Goal: Transaction & Acquisition: Register for event/course

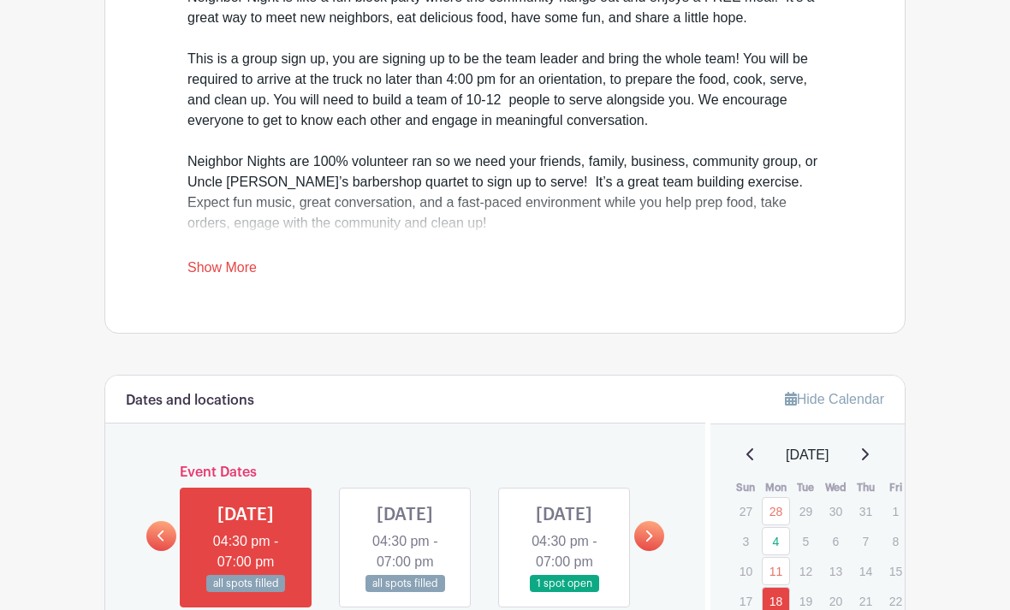
scroll to position [608, 0]
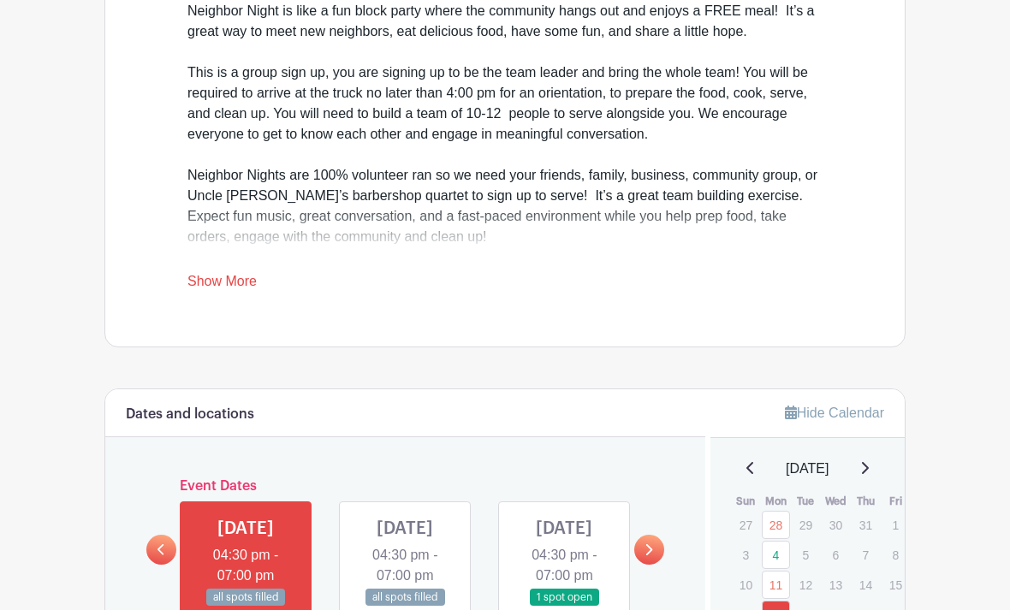
click at [834, 377] on div "For The Love Springdale Neighbor Night Team Sign Up Created by Meredith Chapuis…" at bounding box center [504, 405] width 801 height 1861
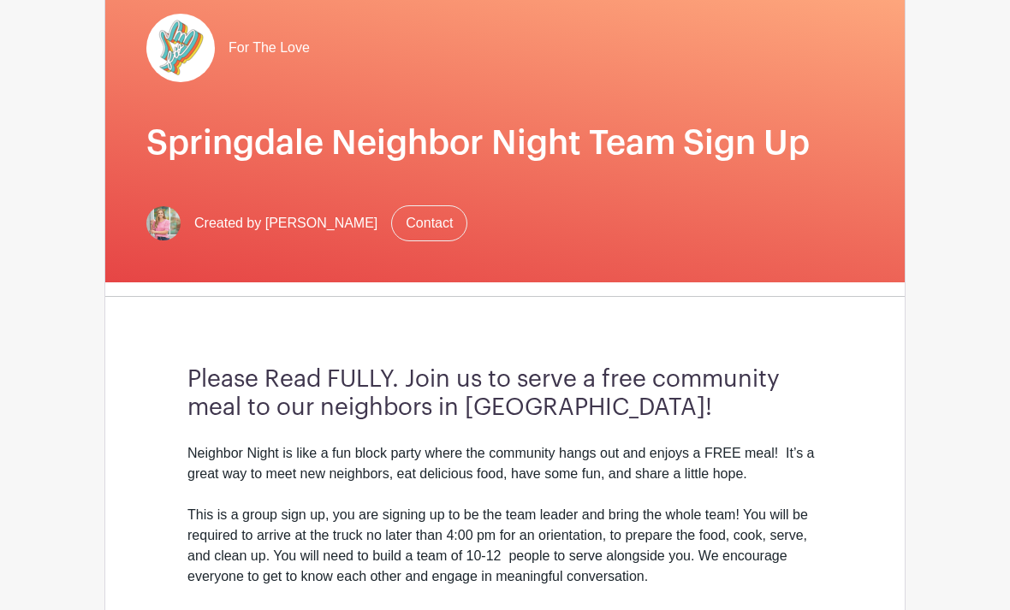
scroll to position [0, 0]
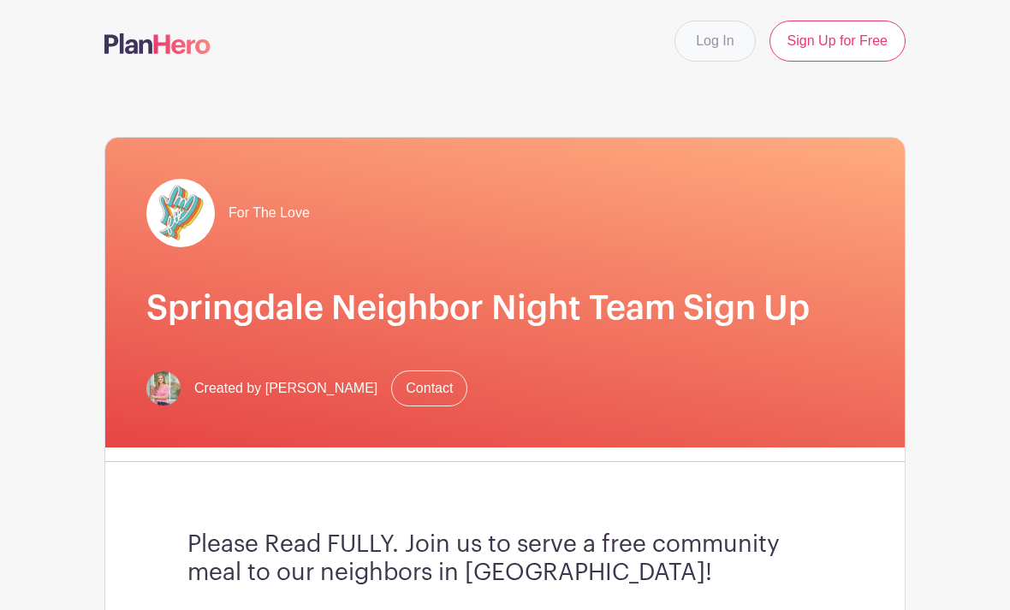
click at [735, 50] on link "Log In" at bounding box center [714, 41] width 80 height 41
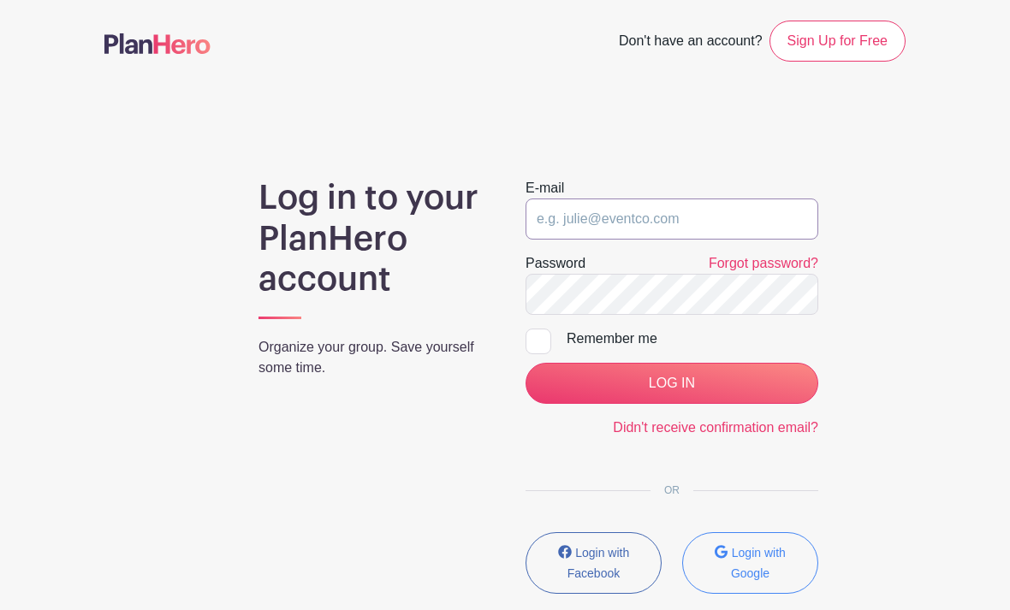
click at [723, 224] on input "email" at bounding box center [671, 219] width 293 height 41
click at [699, 237] on input "email" at bounding box center [671, 219] width 293 height 41
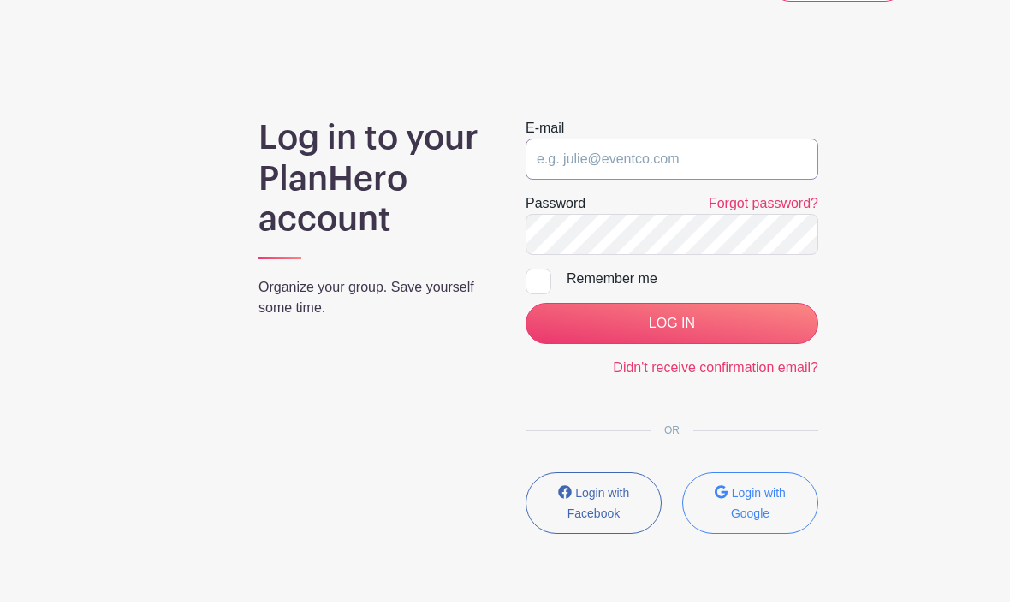
scroll to position [50, 0]
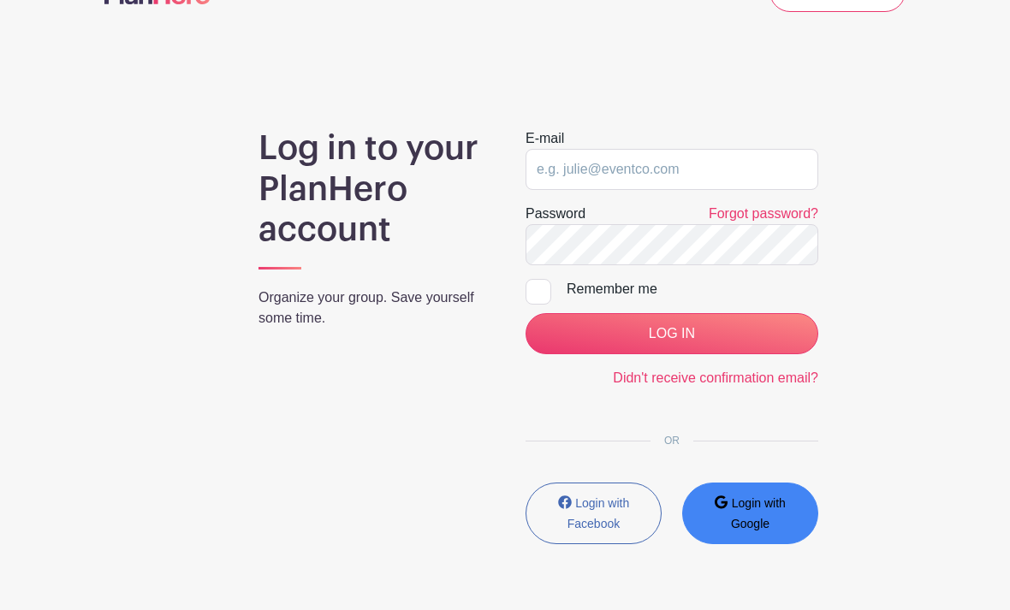
click at [759, 513] on button "Login with Google" at bounding box center [750, 514] width 136 height 62
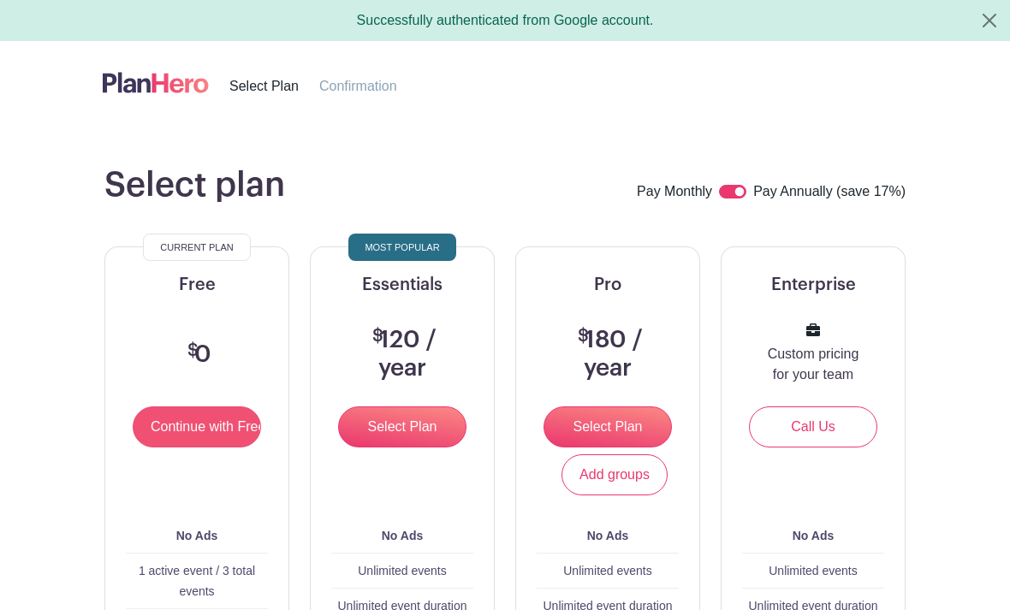
click at [215, 424] on input "Continue with Free" at bounding box center [197, 426] width 128 height 41
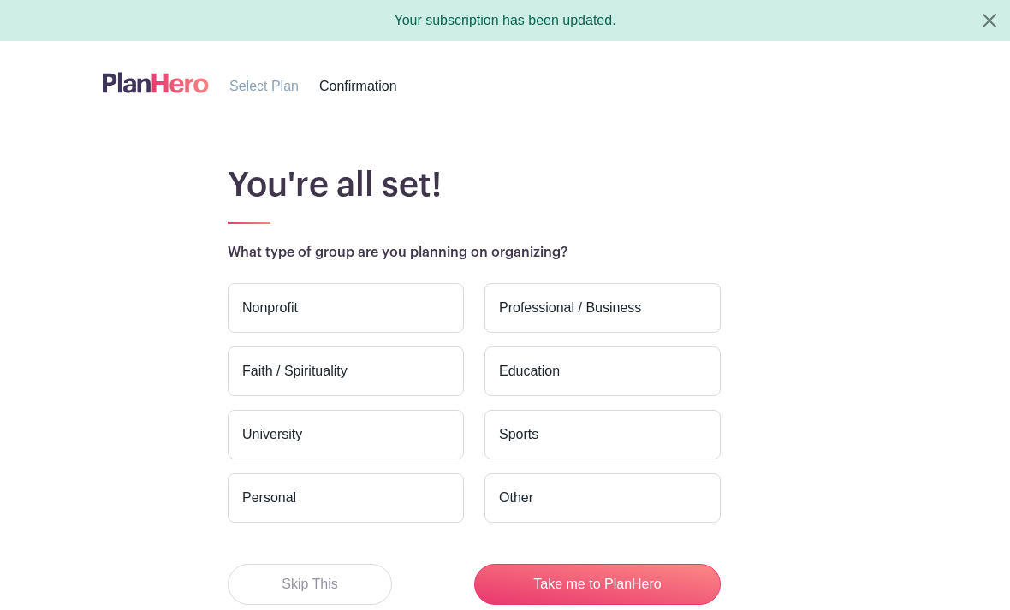
scroll to position [36, 0]
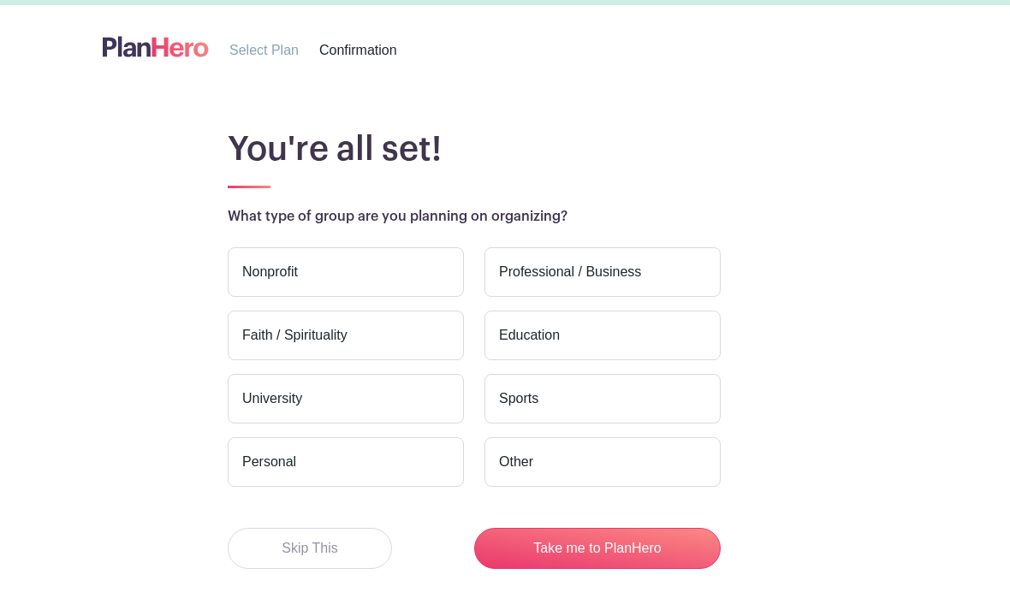
click at [237, 349] on label "Faith / Spirituality" at bounding box center [346, 336] width 236 height 50
click at [0, 0] on input "Faith / Spirituality" at bounding box center [0, 0] width 0 height 0
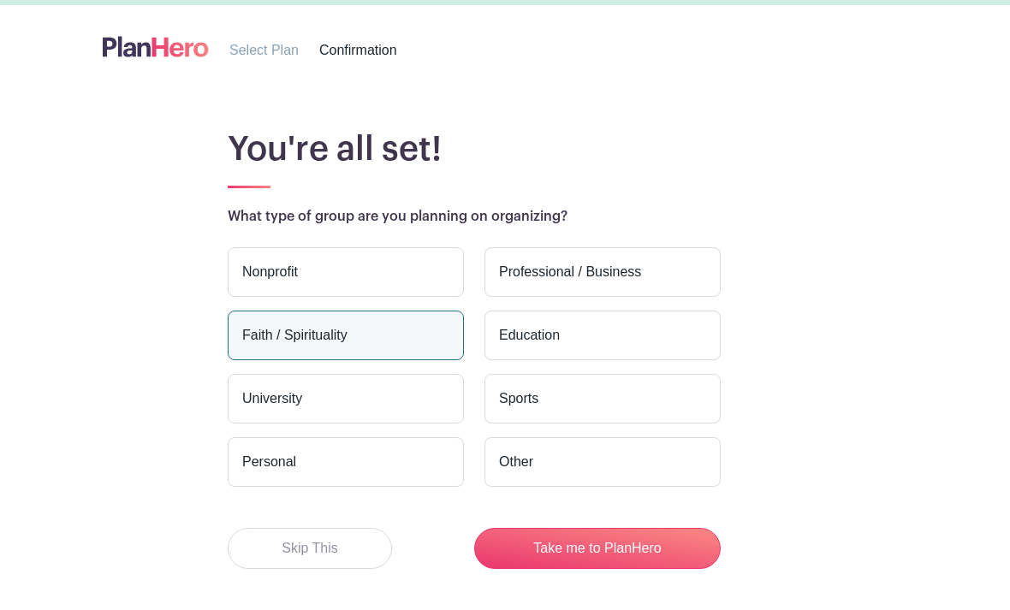
scroll to position [17, 0]
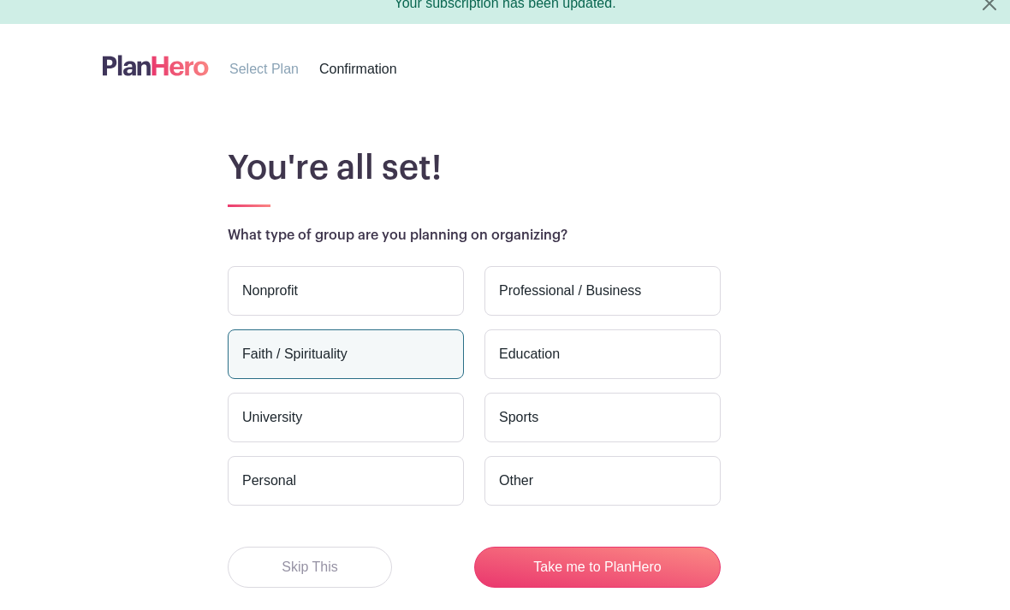
click at [411, 311] on label "Nonprofit" at bounding box center [346, 291] width 236 height 50
click at [0, 0] on input "Nonprofit" at bounding box center [0, 0] width 0 height 0
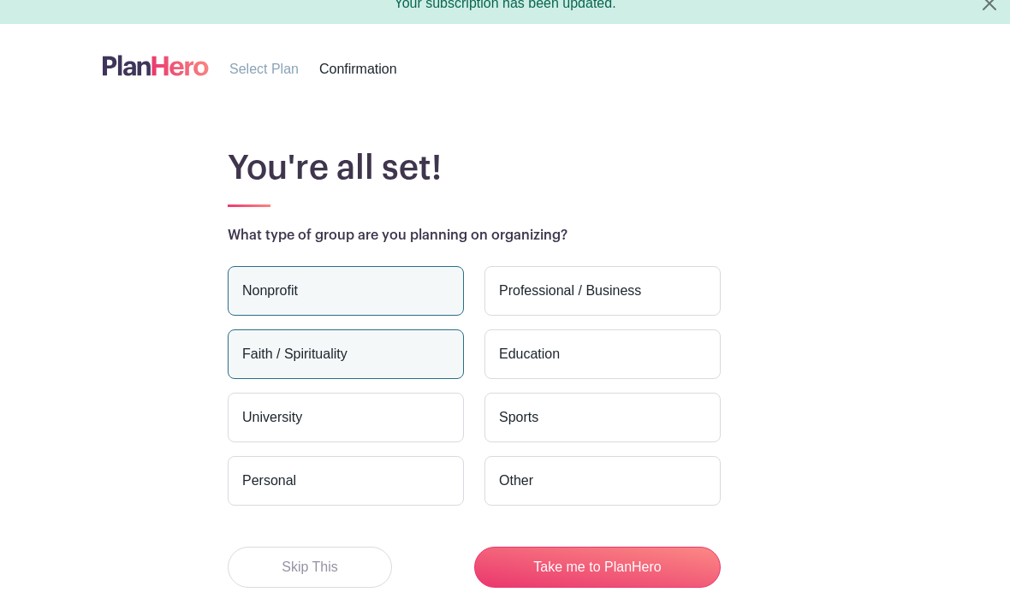
click at [417, 362] on label "Faith / Spirituality" at bounding box center [346, 354] width 236 height 50
click at [0, 0] on input "Faith / Spirituality" at bounding box center [0, 0] width 0 height 0
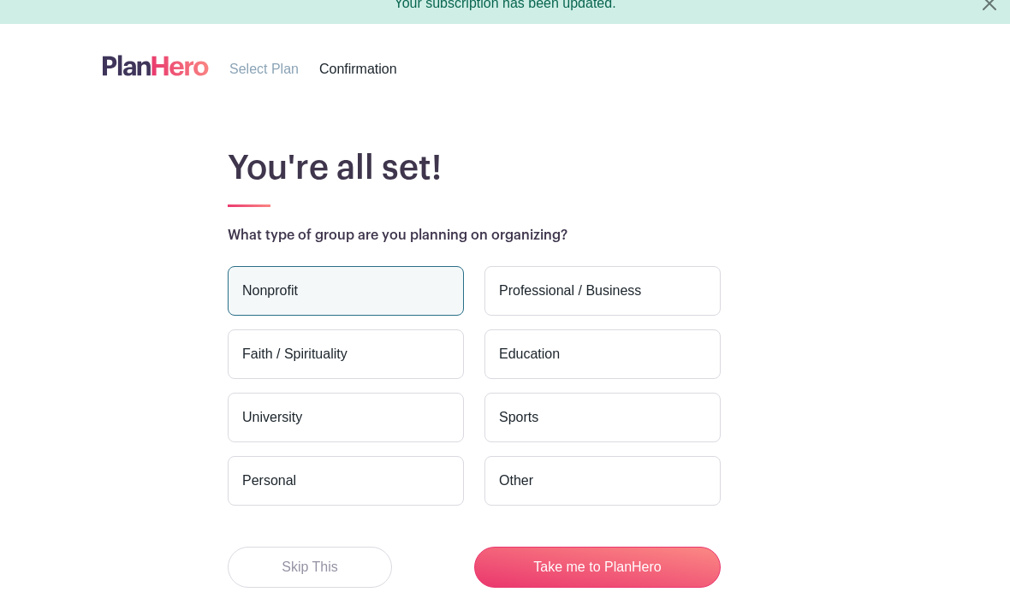
click at [407, 314] on label "Nonprofit" at bounding box center [346, 291] width 236 height 50
click at [0, 0] on input "Nonprofit" at bounding box center [0, 0] width 0 height 0
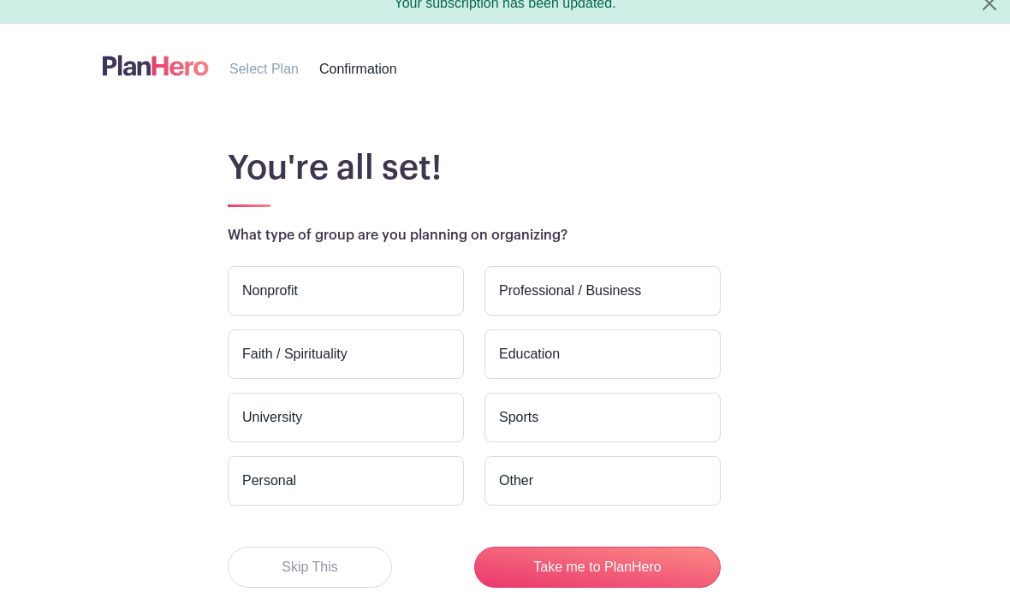
click at [523, 496] on label "Other" at bounding box center [602, 481] width 236 height 50
click at [0, 0] on input "Other" at bounding box center [0, 0] width 0 height 0
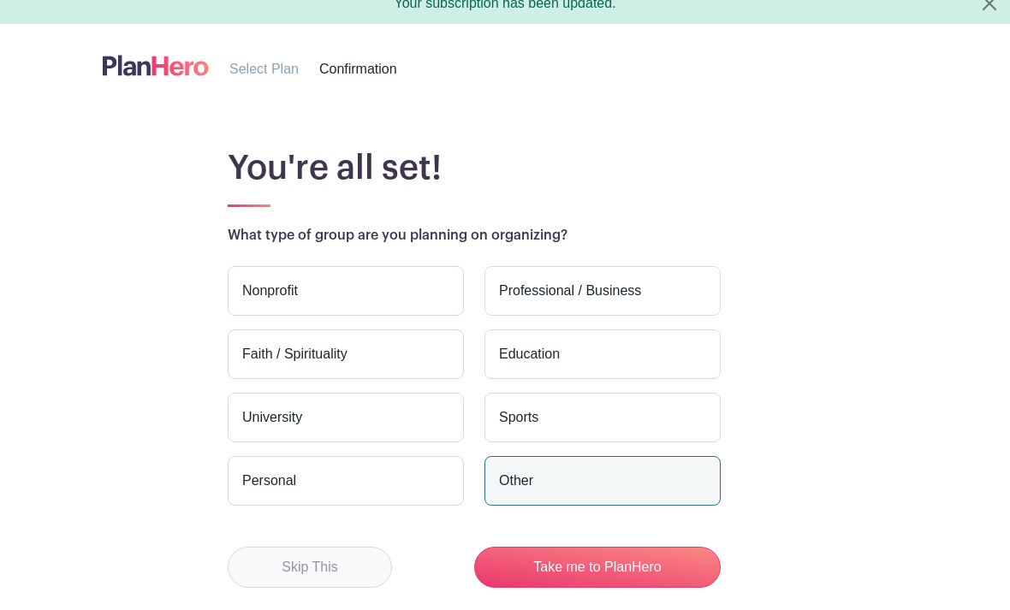
click at [358, 564] on button "Skip This" at bounding box center [310, 567] width 164 height 41
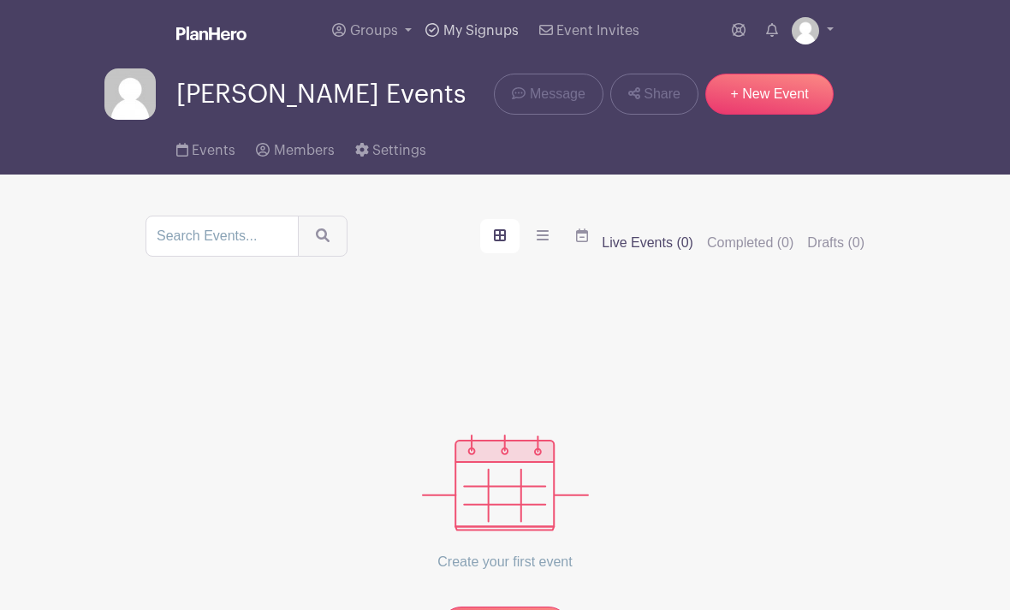
click at [458, 33] on span "My Signups" at bounding box center [480, 31] width 75 height 14
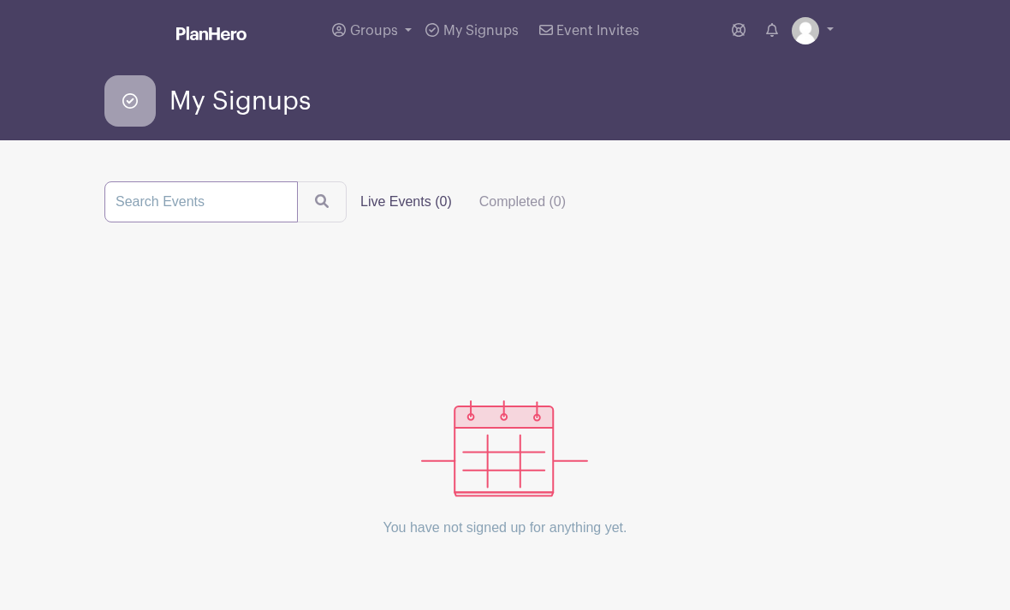
click at [215, 187] on input "search" at bounding box center [200, 201] width 193 height 41
type input "Springdale"
click at [297, 203] on button "submit" at bounding box center [322, 201] width 50 height 41
click at [353, 37] on span "Groups" at bounding box center [374, 31] width 48 height 14
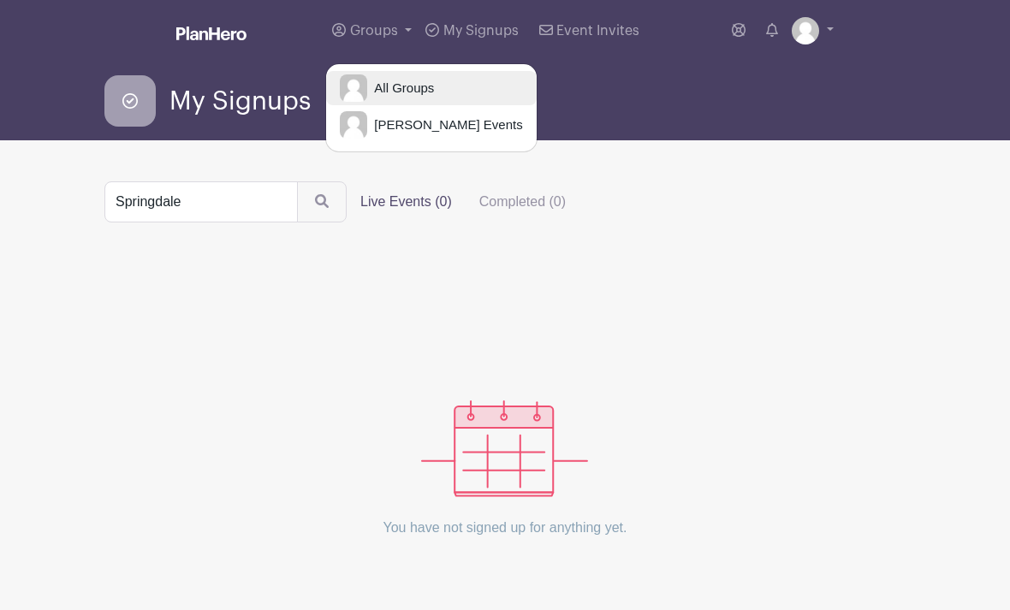
click at [414, 95] on span "All Groups" at bounding box center [400, 89] width 67 height 20
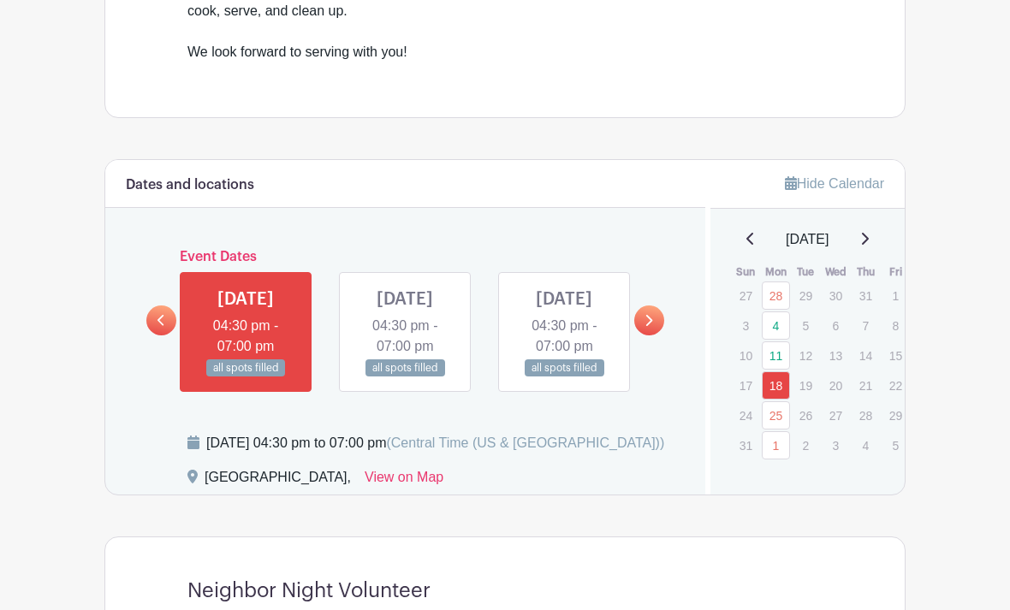
scroll to position [791, 0]
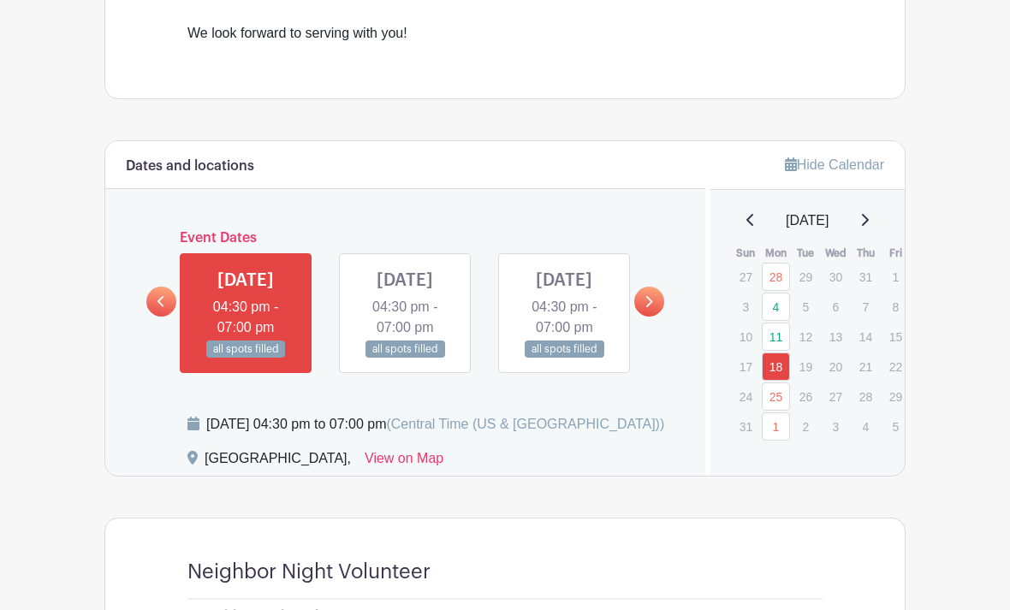
click at [643, 317] on link at bounding box center [649, 302] width 30 height 30
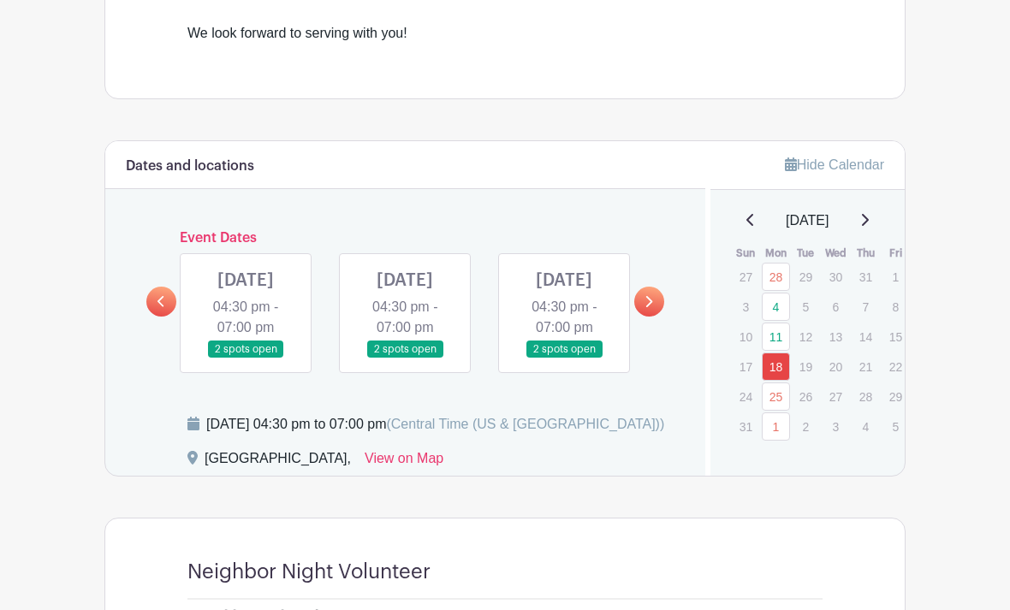
click at [246, 359] on link at bounding box center [246, 359] width 0 height 0
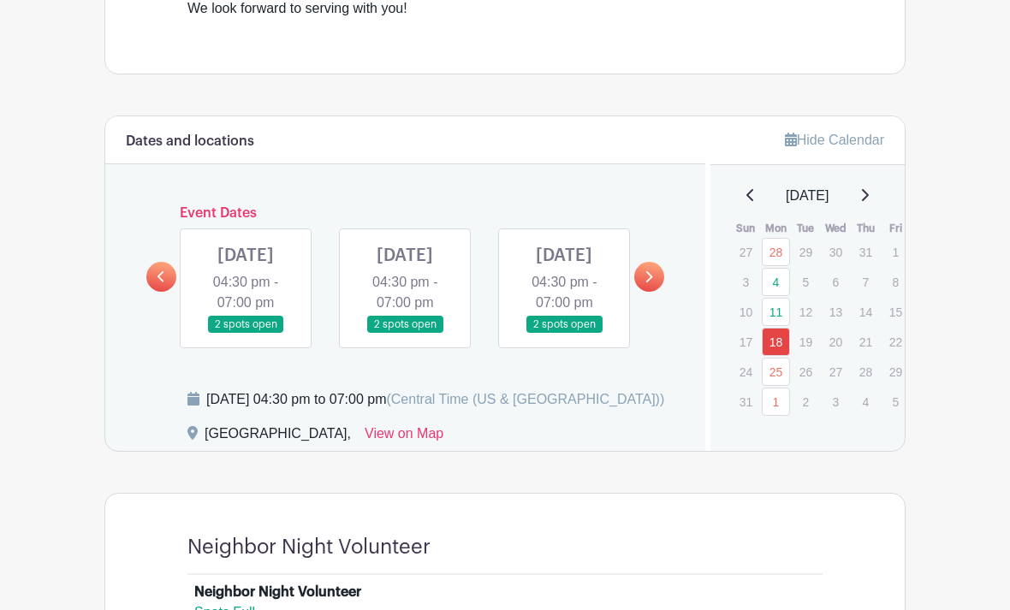
click at [246, 334] on link at bounding box center [246, 334] width 0 height 0
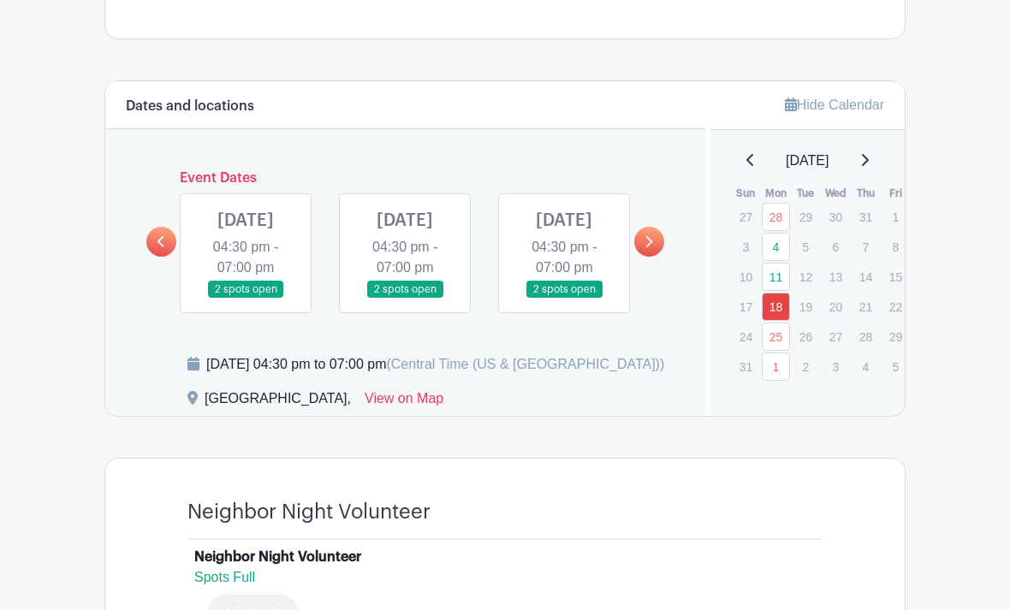
scroll to position [853, 0]
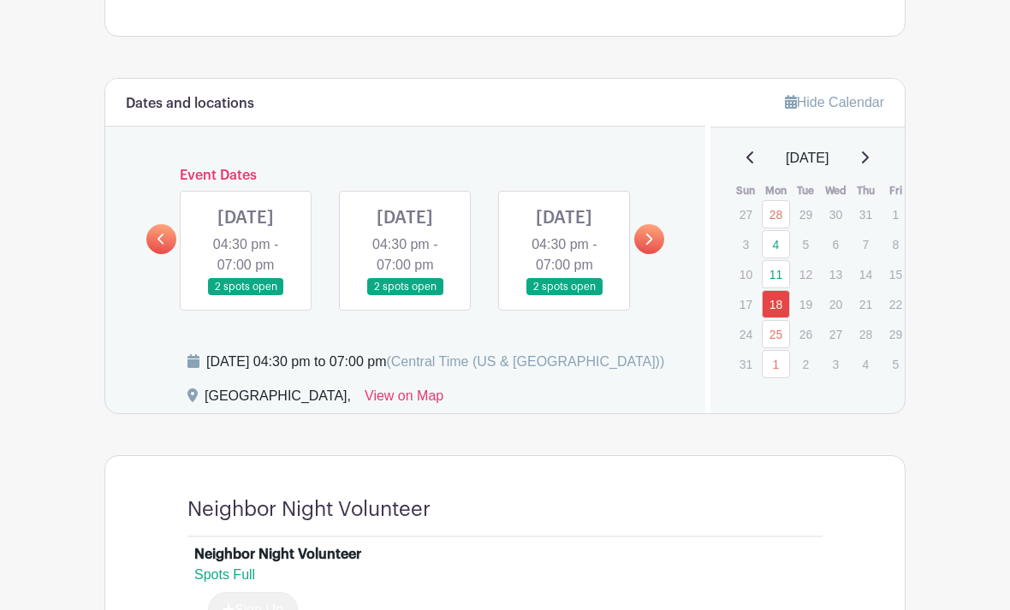
click at [246, 296] on link at bounding box center [246, 296] width 0 height 0
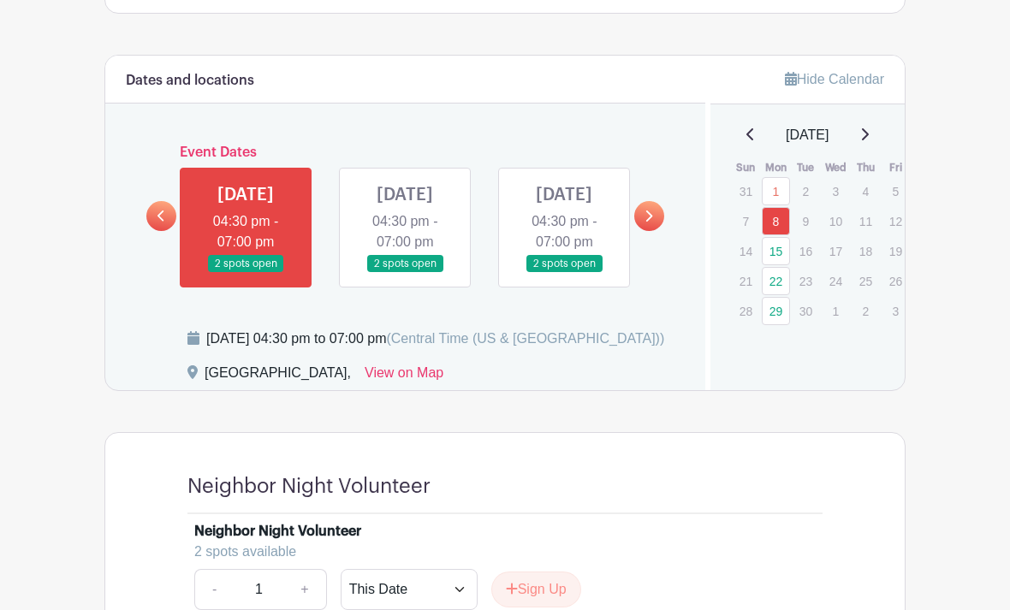
scroll to position [877, 0]
click at [405, 272] on link at bounding box center [405, 272] width 0 height 0
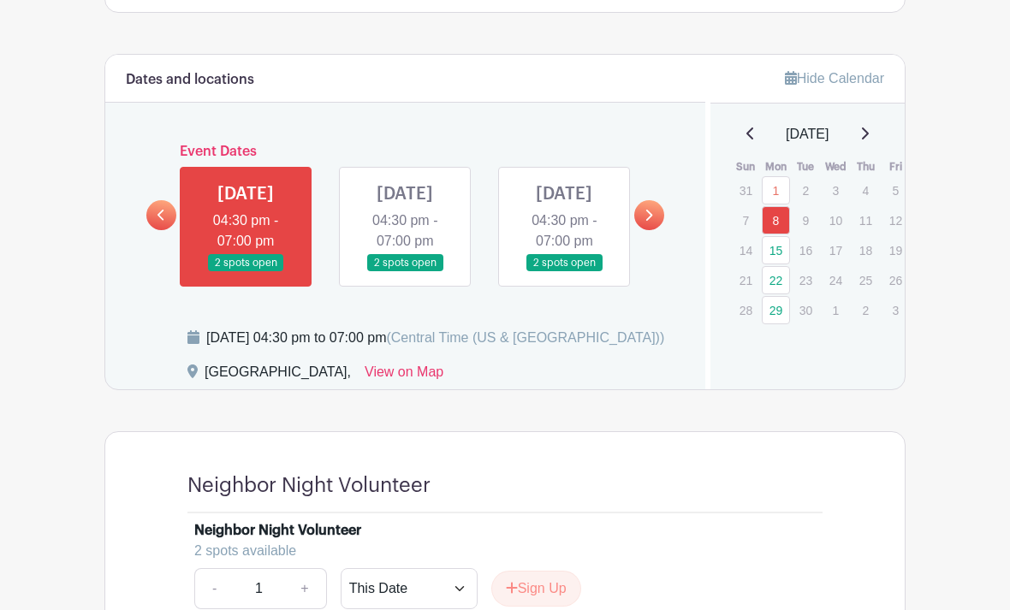
click at [405, 272] on link at bounding box center [405, 272] width 0 height 0
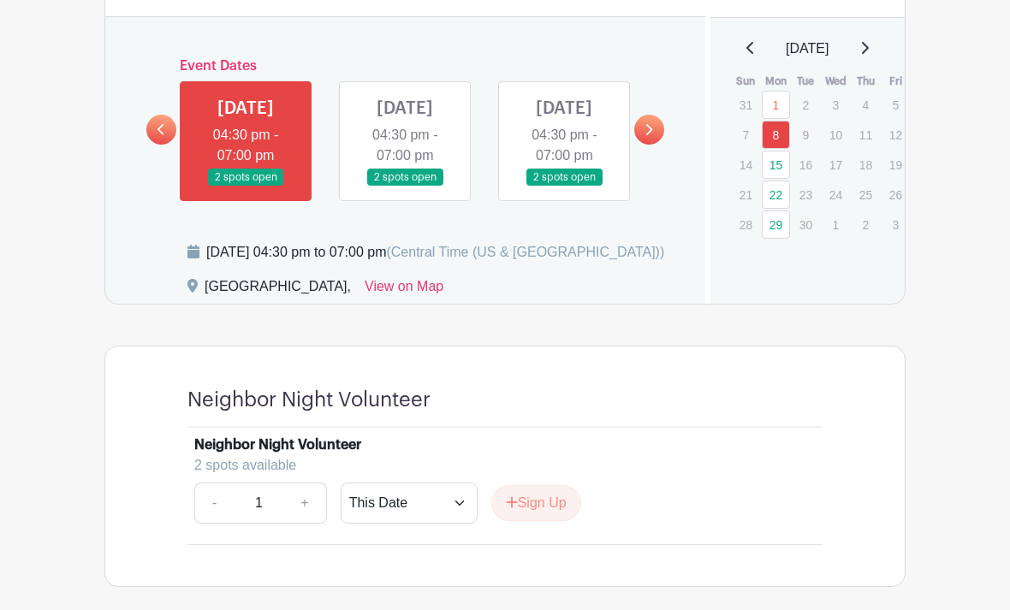
scroll to position [967, 0]
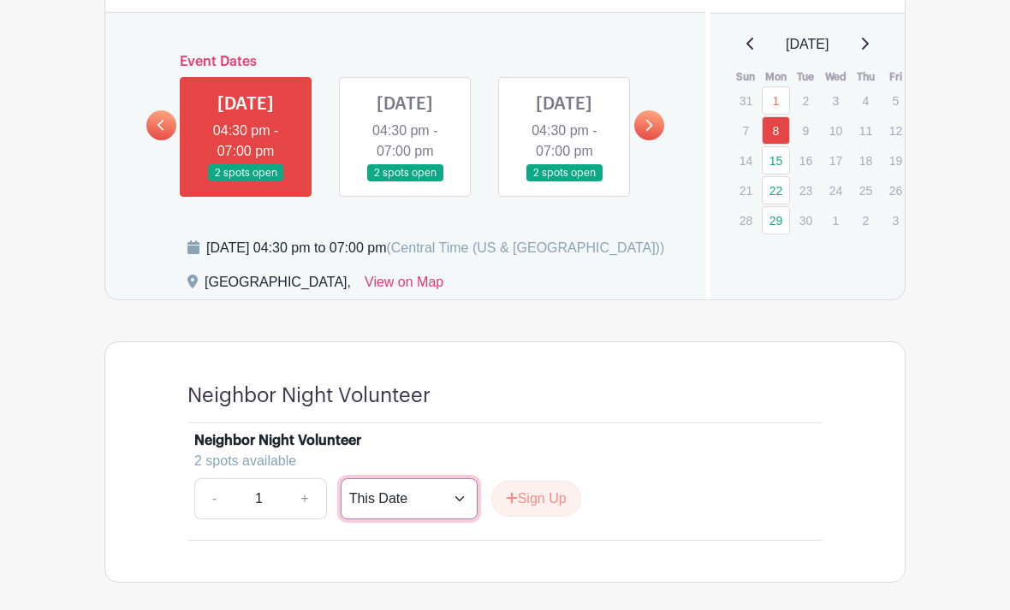
click at [472, 519] on select "This Date Select Dates" at bounding box center [409, 498] width 137 height 41
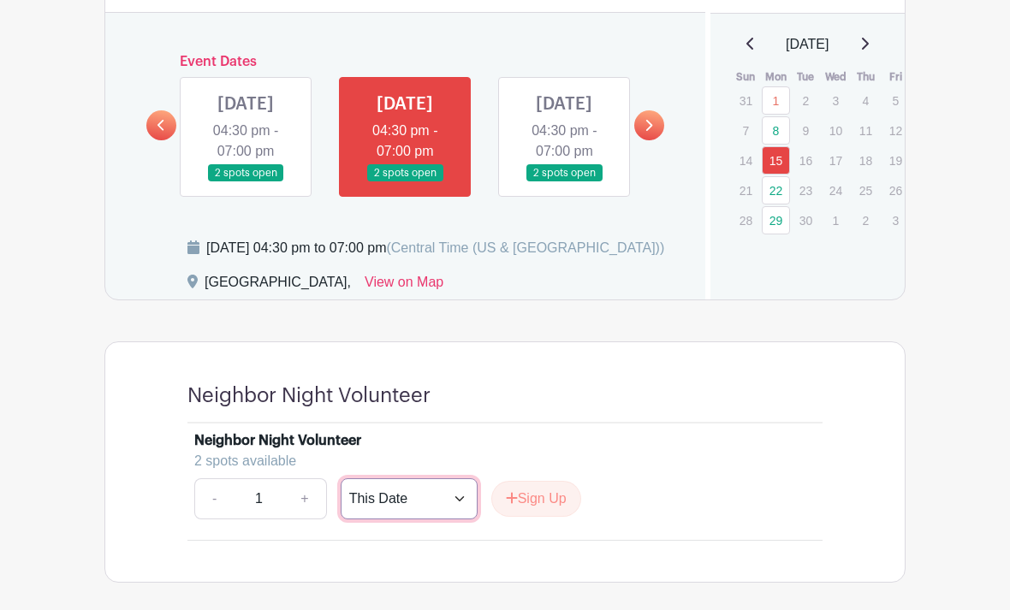
click at [449, 519] on select "This Date Select Dates" at bounding box center [409, 498] width 137 height 41
select select "select_dates"
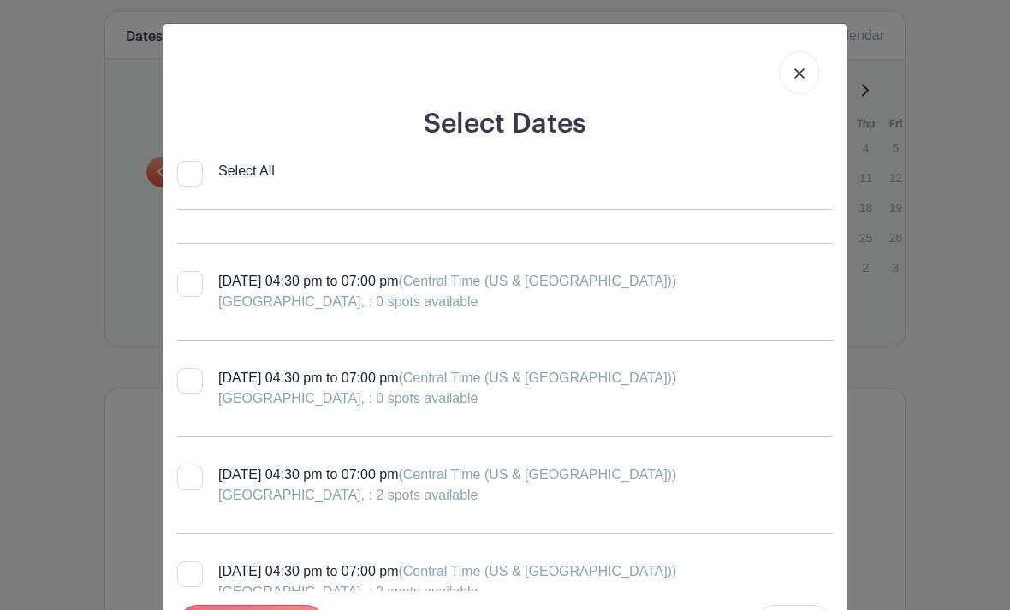
scroll to position [923, 0]
click at [664, 386] on span "(Central Time (US & [GEOGRAPHIC_DATA]))" at bounding box center [537, 378] width 278 height 15
click at [188, 380] on input "[DATE] 04:30 pm to 07:00 pm (Central Time ([GEOGRAPHIC_DATA] & [GEOGRAPHIC_DATA…" at bounding box center [182, 374] width 11 height 11
click at [651, 403] on div "[GEOGRAPHIC_DATA], : 0 spots available" at bounding box center [447, 399] width 458 height 21
click at [188, 380] on input "[DATE] 04:30 pm to 07:00 pm (Central Time ([GEOGRAPHIC_DATA] & [GEOGRAPHIC_DATA…" at bounding box center [182, 374] width 11 height 11
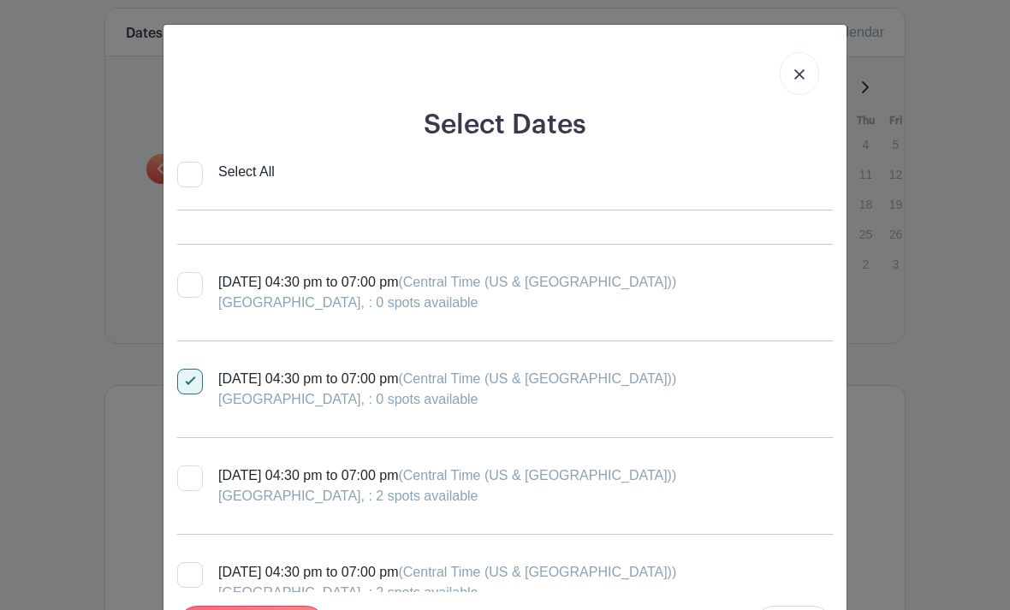
checkbox input "false"
click at [596, 485] on div "[DATE] 04:30 pm to 07:00 pm (Central Time ([GEOGRAPHIC_DATA] & [GEOGRAPHIC_DATA…" at bounding box center [447, 485] width 458 height 41
click at [188, 477] on input "[DATE] 04:30 pm to 07:00 pm (Central Time ([GEOGRAPHIC_DATA] & [GEOGRAPHIC_DATA…" at bounding box center [182, 470] width 11 height 11
checkbox input "true"
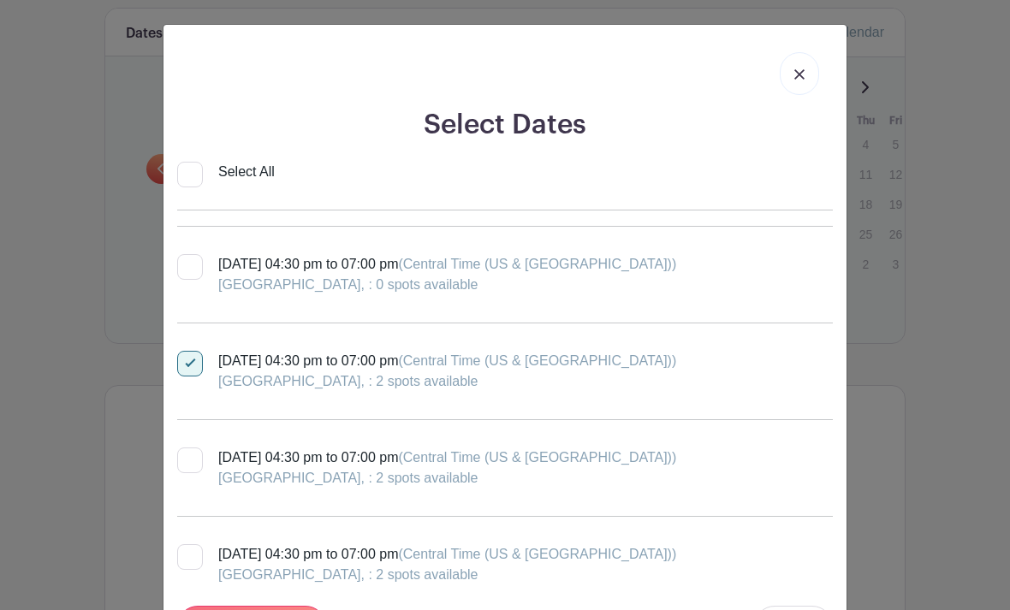
scroll to position [193, 0]
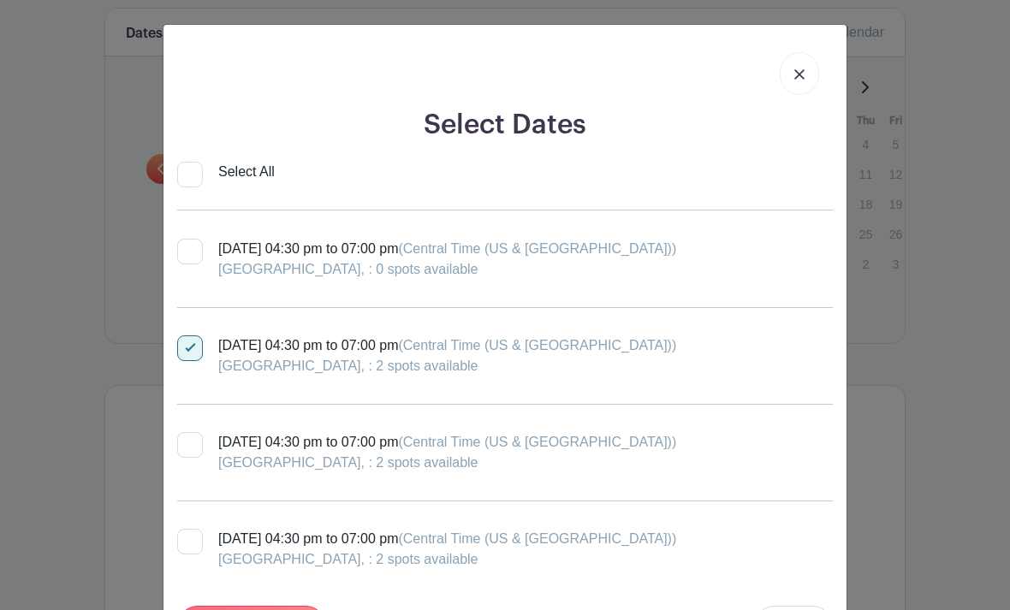
click at [656, 462] on div "[GEOGRAPHIC_DATA], : 2 spots available" at bounding box center [447, 463] width 458 height 21
click at [188, 443] on input "[DATE] 04:30 pm to 07:00 pm (Central Time ([GEOGRAPHIC_DATA] & [GEOGRAPHIC_DATA…" at bounding box center [182, 437] width 11 height 11
checkbox input "true"
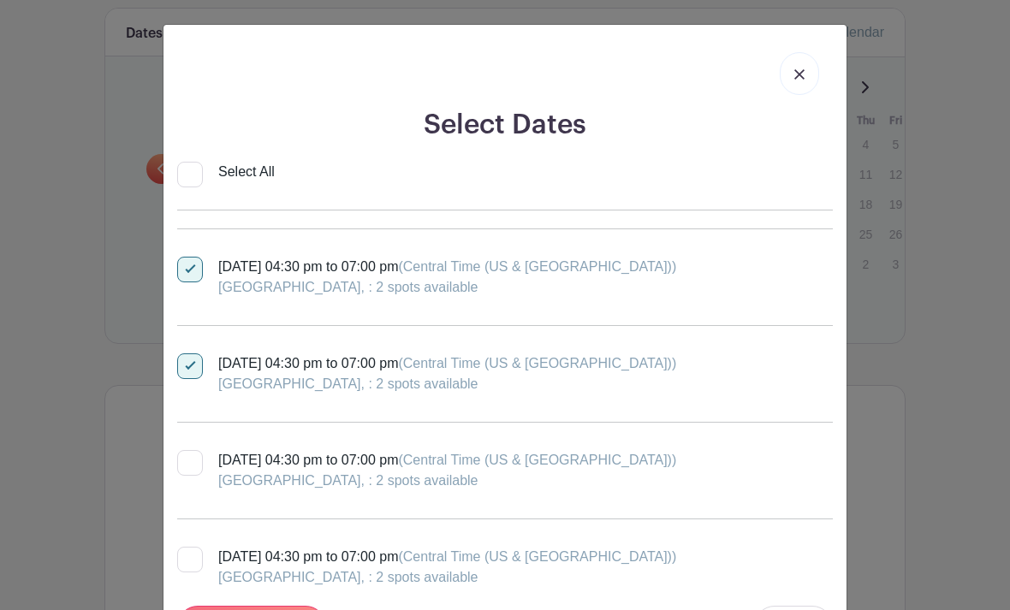
scroll to position [275, 0]
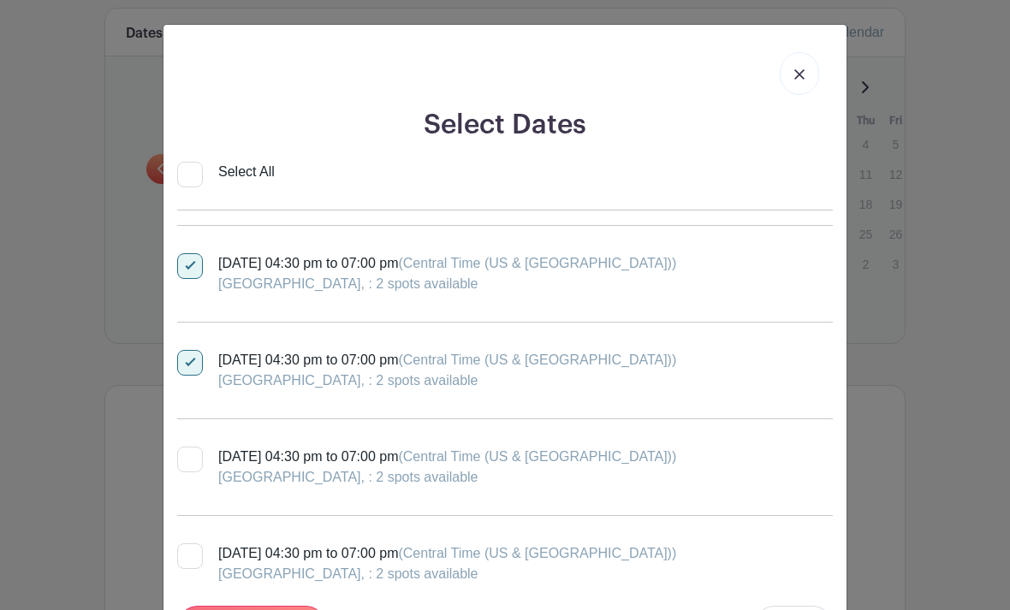
click at [637, 481] on div "[GEOGRAPHIC_DATA], : 2 spots available" at bounding box center [447, 477] width 458 height 21
click at [188, 458] on input "[DATE] 04:30 pm to 07:00 pm (Central Time ([GEOGRAPHIC_DATA] & [GEOGRAPHIC_DATA…" at bounding box center [182, 452] width 11 height 11
checkbox input "true"
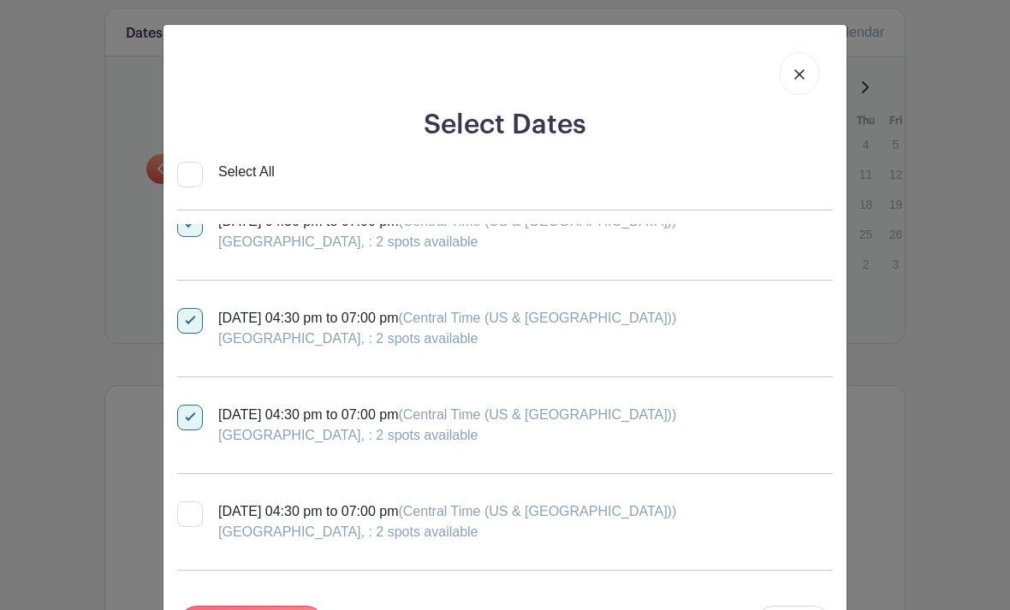
scroll to position [333, 0]
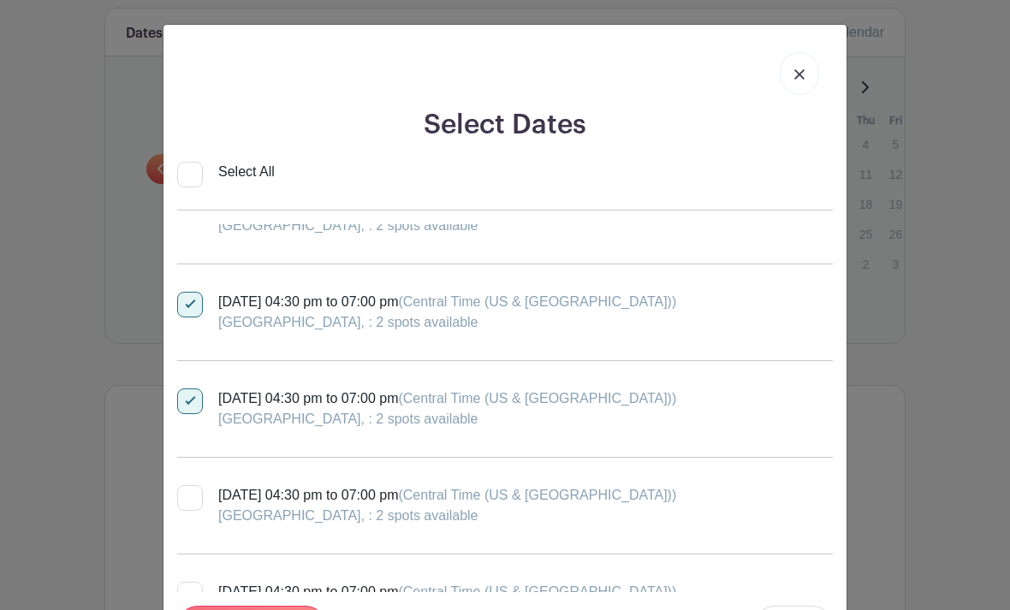
click at [651, 509] on div "[GEOGRAPHIC_DATA], : 2 spots available" at bounding box center [447, 516] width 458 height 21
click at [188, 496] on input "[DATE] 04:30 pm to 07:00 pm (Central Time ([GEOGRAPHIC_DATA] & [GEOGRAPHIC_DATA…" at bounding box center [182, 490] width 11 height 11
click at [626, 515] on div "[GEOGRAPHIC_DATA], : 2 spots available" at bounding box center [447, 516] width 458 height 21
click at [188, 496] on input "[DATE] 04:30 pm to 07:00 pm (Central Time ([GEOGRAPHIC_DATA] & [GEOGRAPHIC_DATA…" at bounding box center [182, 490] width 11 height 11
checkbox input "false"
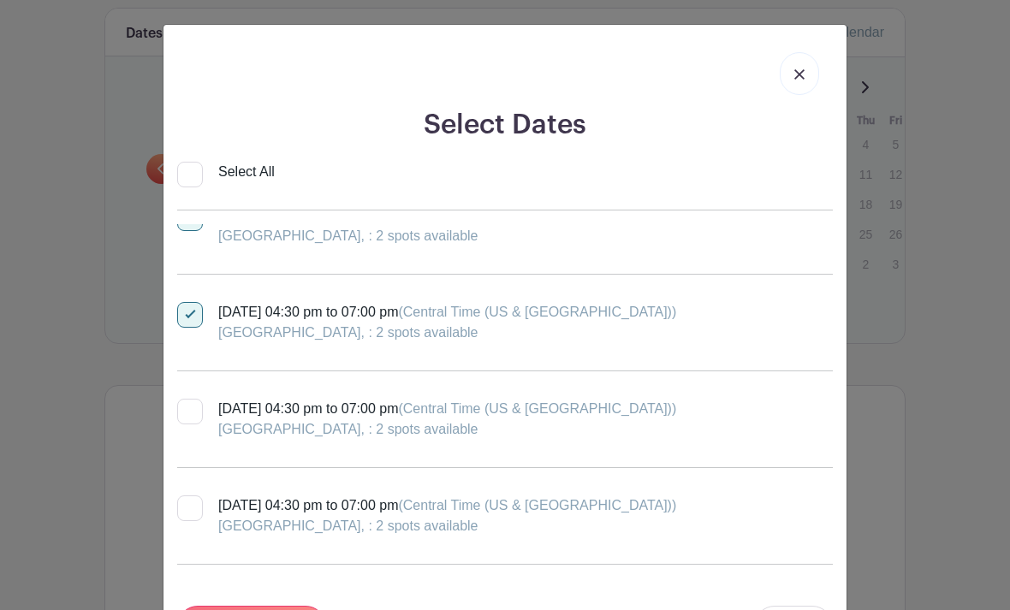
scroll to position [422, 0]
click at [614, 518] on div "[GEOGRAPHIC_DATA], : 2 spots available" at bounding box center [447, 523] width 458 height 21
click at [188, 504] on input "[DATE] 04:30 pm to 07:00 pm (Central Time ([GEOGRAPHIC_DATA] & [GEOGRAPHIC_DATA…" at bounding box center [182, 498] width 11 height 11
checkbox input "true"
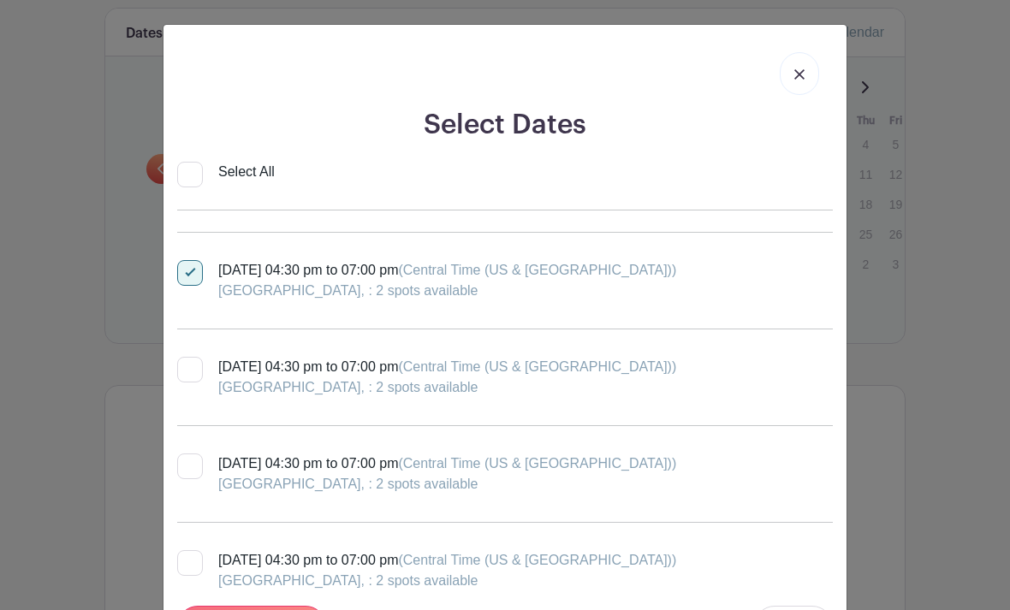
scroll to position [657, 0]
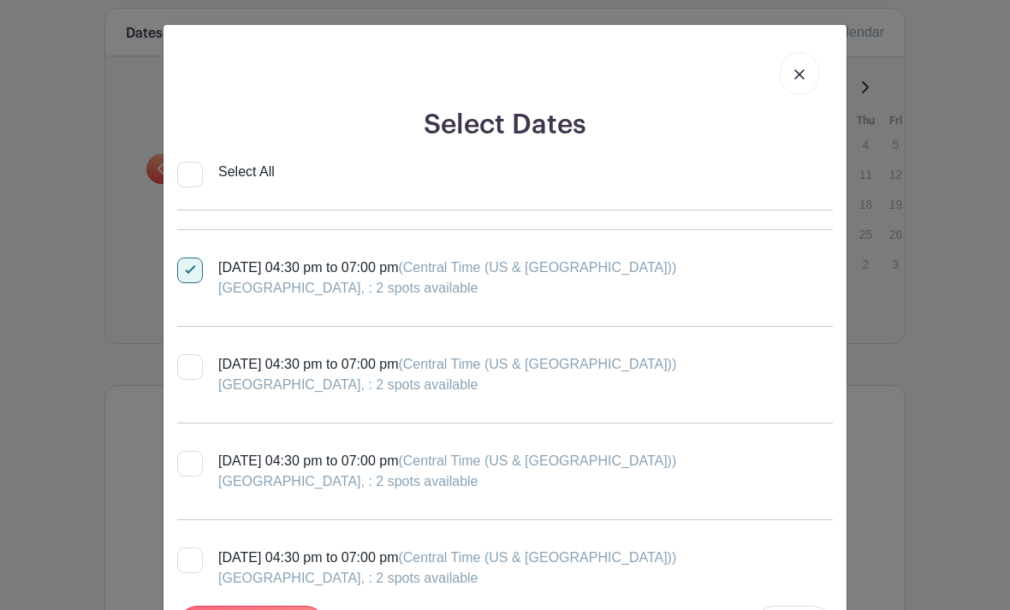
click at [625, 480] on div "[GEOGRAPHIC_DATA], : 2 spots available" at bounding box center [447, 481] width 458 height 21
click at [188, 462] on input "[DATE] 04:30 pm to 07:00 pm (Central Time ([GEOGRAPHIC_DATA] & [GEOGRAPHIC_DATA…" at bounding box center [182, 456] width 11 height 11
checkbox input "true"
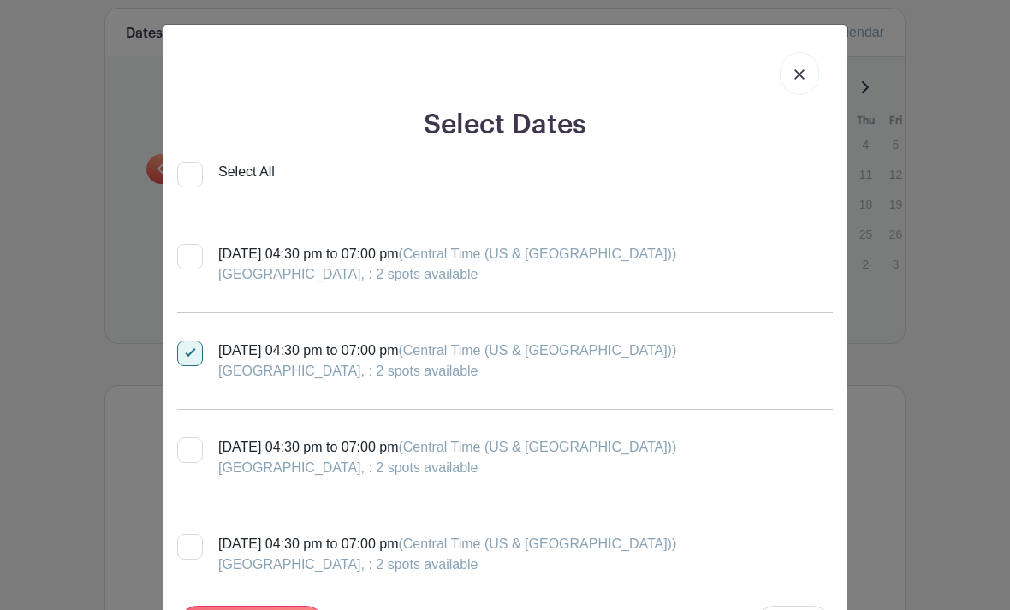
scroll to position [768, 0]
click at [622, 475] on div "[GEOGRAPHIC_DATA], : 2 spots available" at bounding box center [447, 467] width 458 height 21
click at [188, 448] on input "[DATE] 04:30 pm to 07:00 pm (Central Time ([GEOGRAPHIC_DATA] & [GEOGRAPHIC_DATA…" at bounding box center [182, 441] width 11 height 11
checkbox input "true"
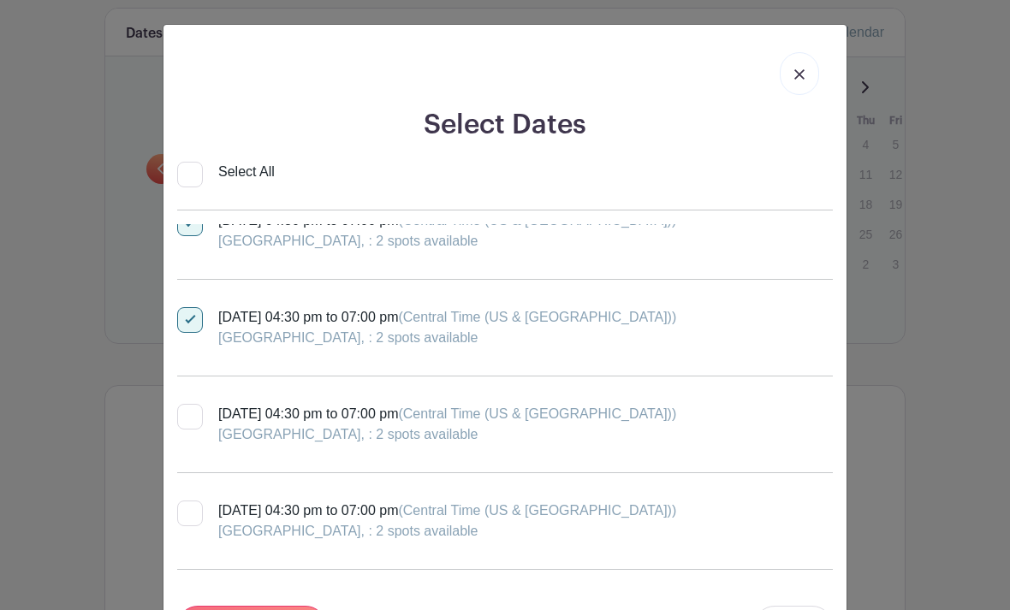
scroll to position [912, 0]
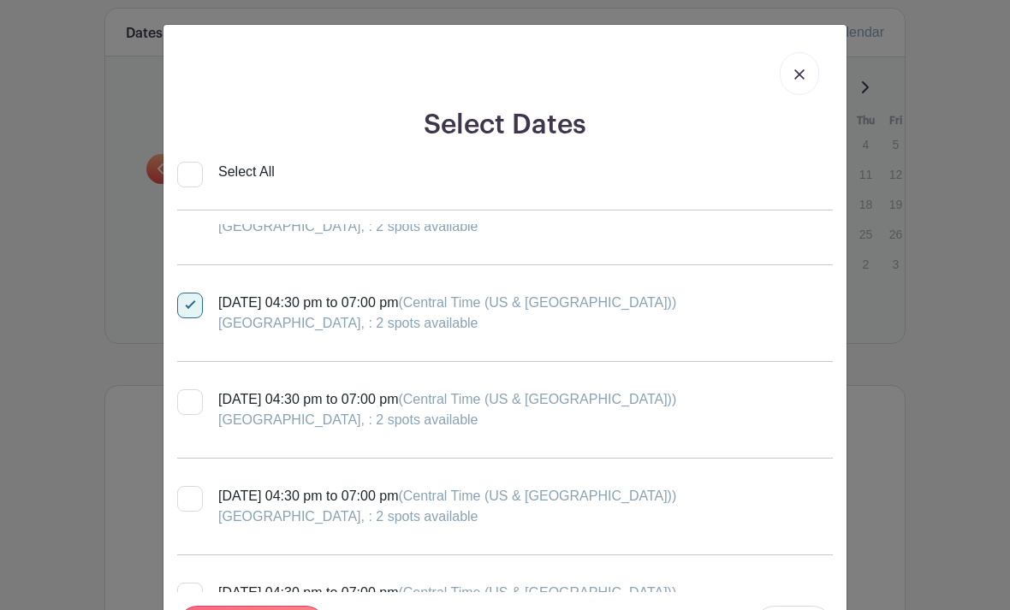
click at [649, 423] on div "[GEOGRAPHIC_DATA], : 2 spots available" at bounding box center [447, 420] width 458 height 21
click at [188, 400] on input "[DATE] 04:30 pm to 07:00 pm (Central Time ([GEOGRAPHIC_DATA] & [GEOGRAPHIC_DATA…" at bounding box center [182, 394] width 11 height 11
checkbox input "true"
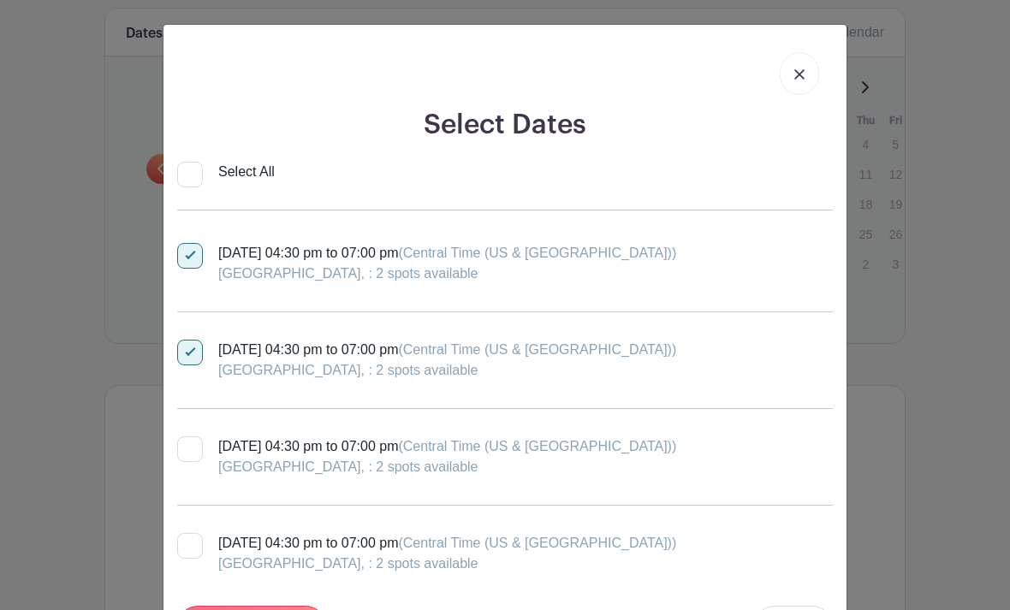
scroll to position [967, 0]
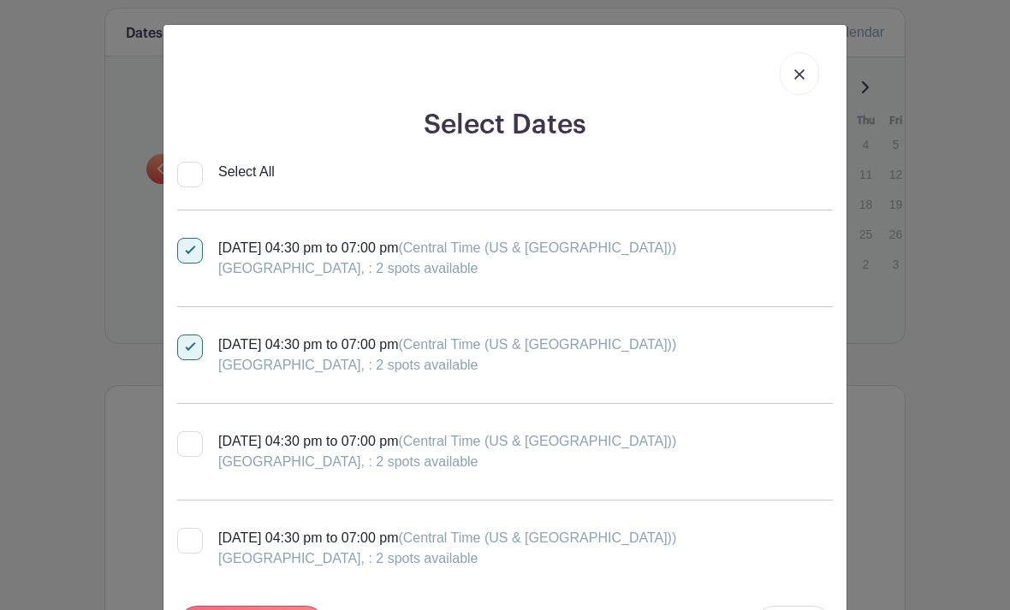
click at [639, 461] on div "[GEOGRAPHIC_DATA], : 2 spots available" at bounding box center [447, 462] width 458 height 21
click at [188, 442] on input "[DATE] 04:30 pm to 07:00 pm (Central Time ([GEOGRAPHIC_DATA] & [GEOGRAPHIC_DATA…" at bounding box center [182, 436] width 11 height 11
checkbox input "true"
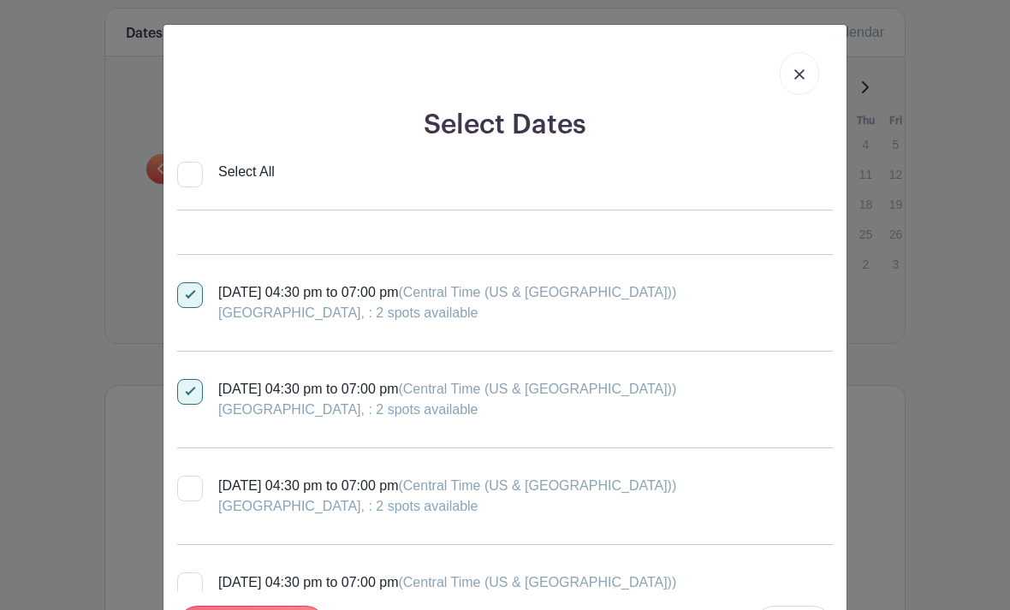
scroll to position [1042, 0]
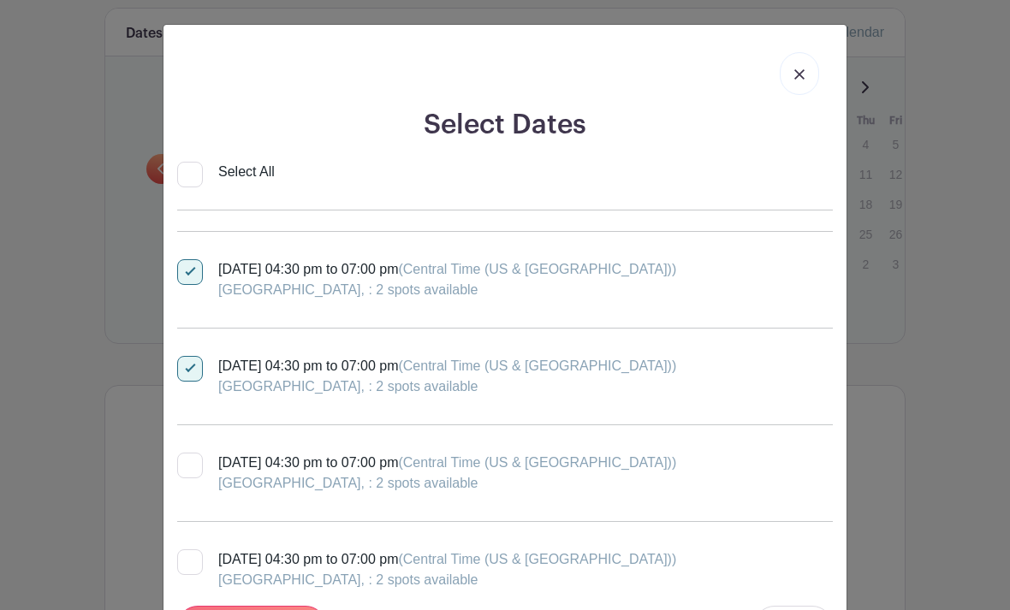
click at [638, 478] on div "[GEOGRAPHIC_DATA], : 2 spots available" at bounding box center [447, 483] width 458 height 21
click at [188, 464] on input "[DATE] 04:30 pm to 07:00 pm (Central Time ([GEOGRAPHIC_DATA] & [GEOGRAPHIC_DATA…" at bounding box center [182, 458] width 11 height 11
checkbox input "true"
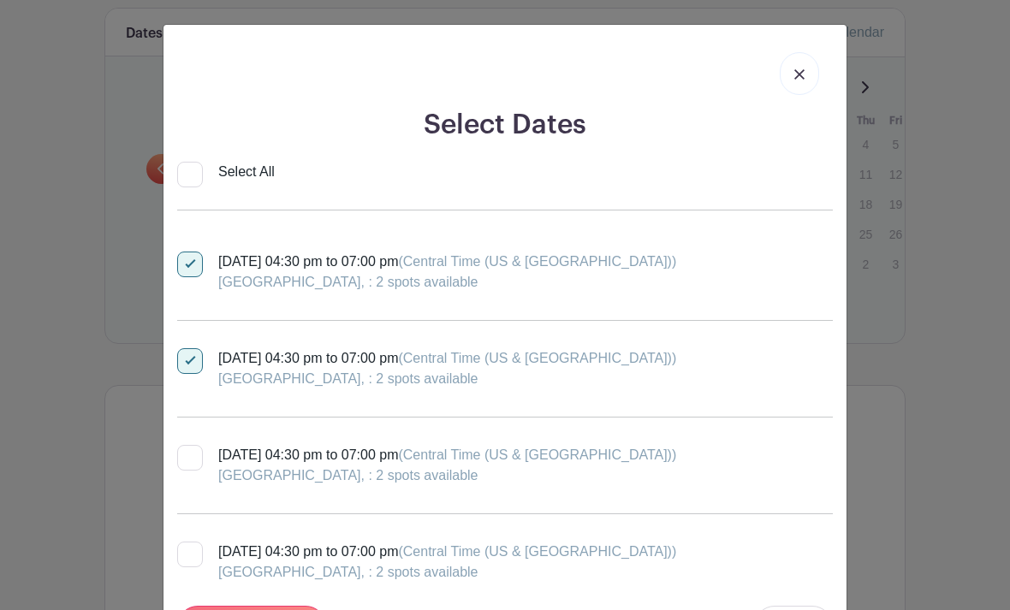
scroll to position [1148, 0]
click at [626, 460] on span "(Central Time (US & [GEOGRAPHIC_DATA]))" at bounding box center [537, 453] width 278 height 15
click at [188, 454] on input "[DATE] 04:30 pm to 07:00 pm (Central Time ([GEOGRAPHIC_DATA] & [GEOGRAPHIC_DATA…" at bounding box center [182, 448] width 11 height 11
checkbox input "true"
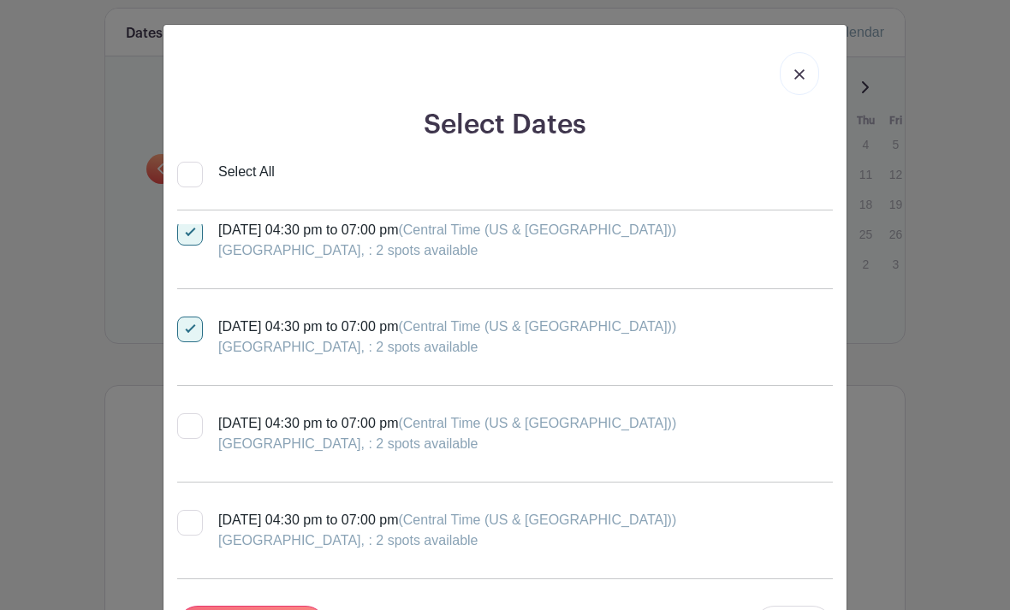
scroll to position [1301, 0]
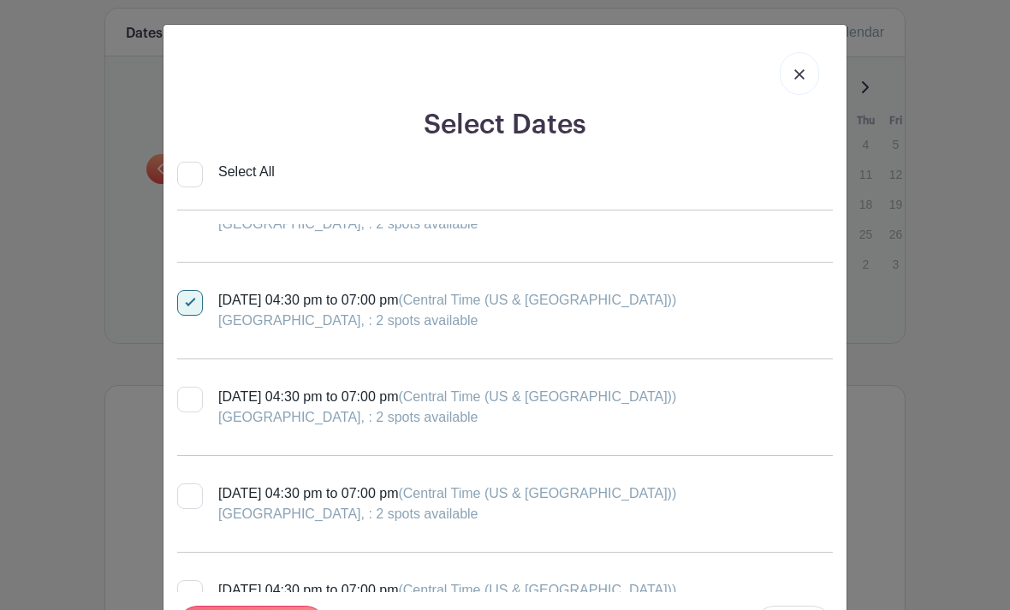
click at [620, 507] on div "[GEOGRAPHIC_DATA], : 2 spots available" at bounding box center [447, 514] width 458 height 21
click at [188, 495] on input "[DATE] 04:30 pm to 07:00 pm (Central Time ([GEOGRAPHIC_DATA] & [GEOGRAPHIC_DATA…" at bounding box center [182, 488] width 11 height 11
checkbox input "true"
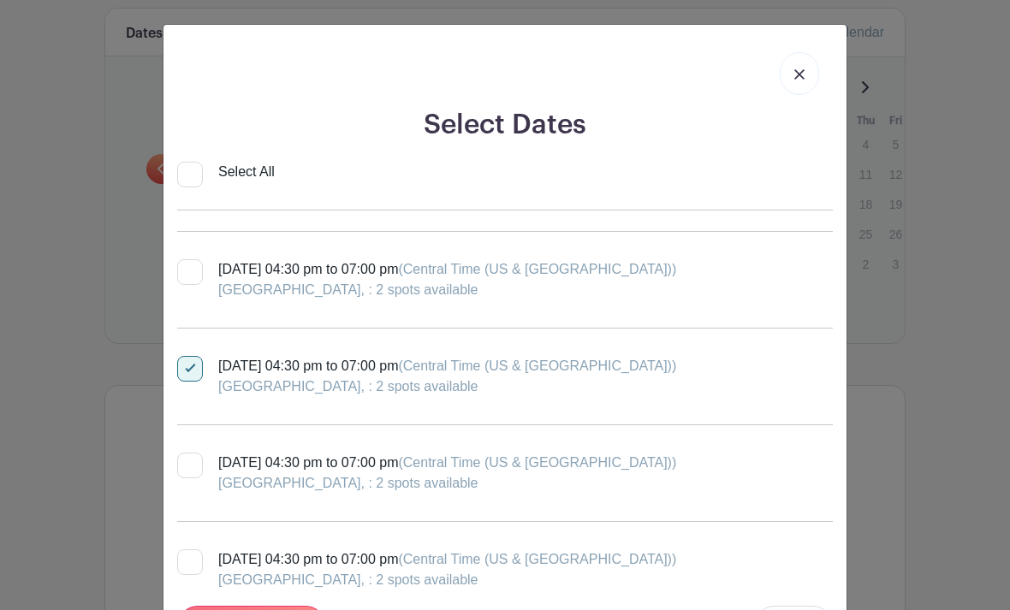
scroll to position [1433, 0]
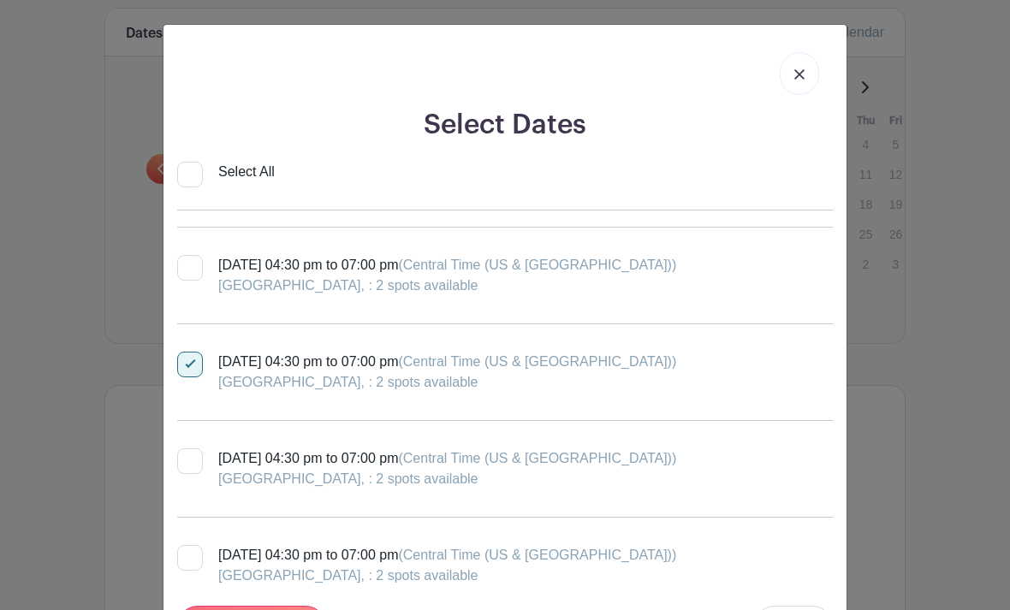
click at [626, 480] on div "[GEOGRAPHIC_DATA], : 2 spots available" at bounding box center [447, 479] width 458 height 21
click at [188, 460] on input "[DATE] 04:30 pm to 07:00 pm (Central Time ([GEOGRAPHIC_DATA] & [GEOGRAPHIC_DATA…" at bounding box center [182, 453] width 11 height 11
checkbox input "true"
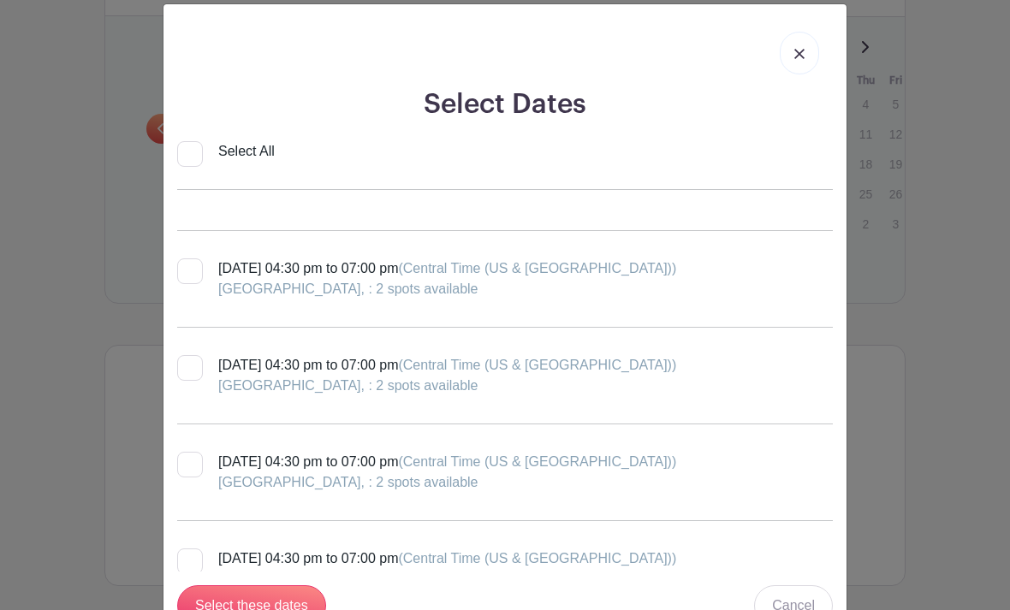
scroll to position [1797, 0]
click at [238, 602] on input "Select these dates" at bounding box center [251, 605] width 149 height 41
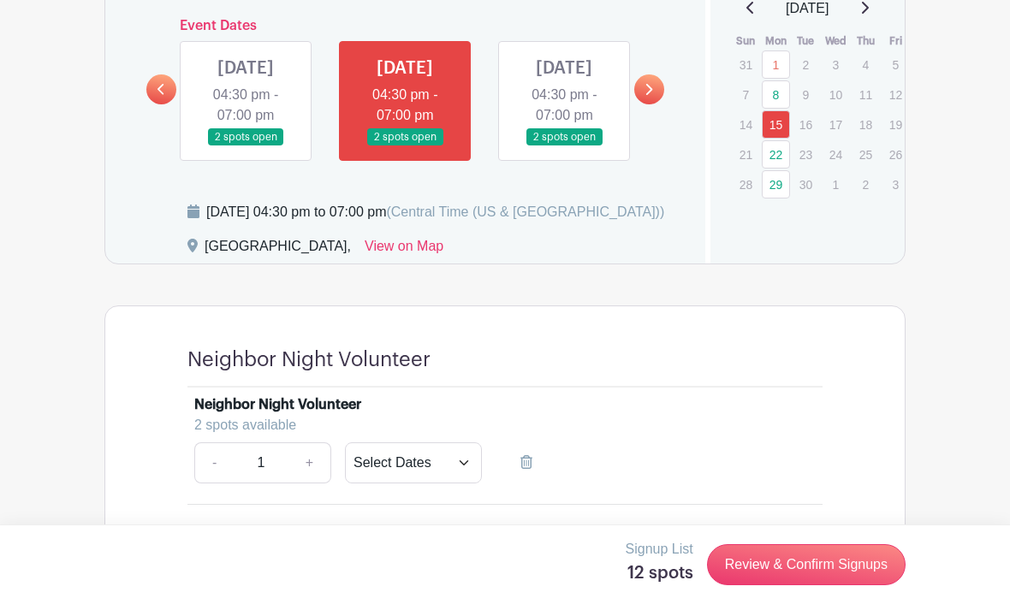
scroll to position [1037, 0]
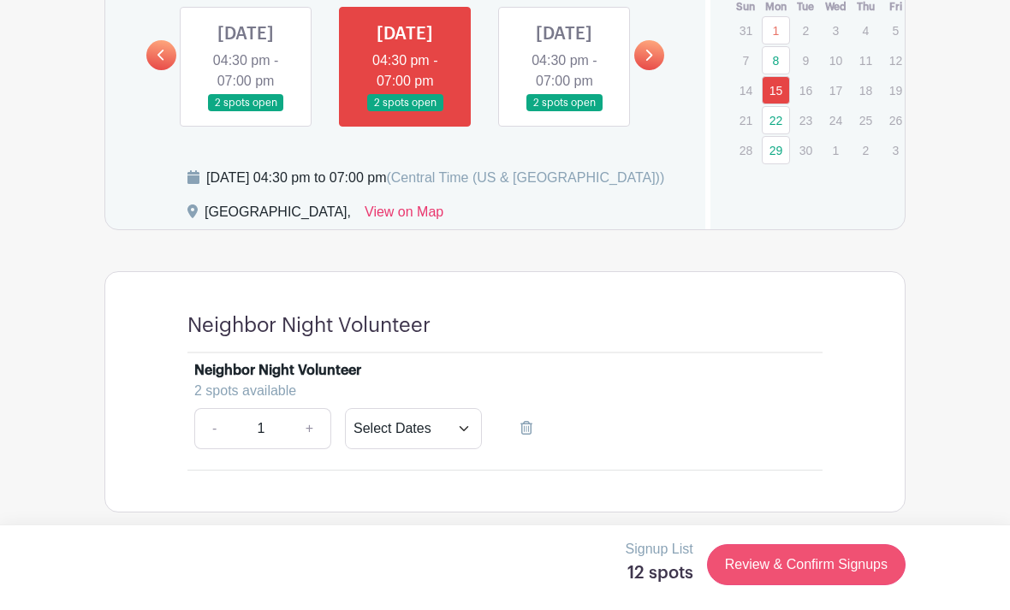
click at [855, 585] on link "Review & Confirm Signups" at bounding box center [806, 564] width 199 height 41
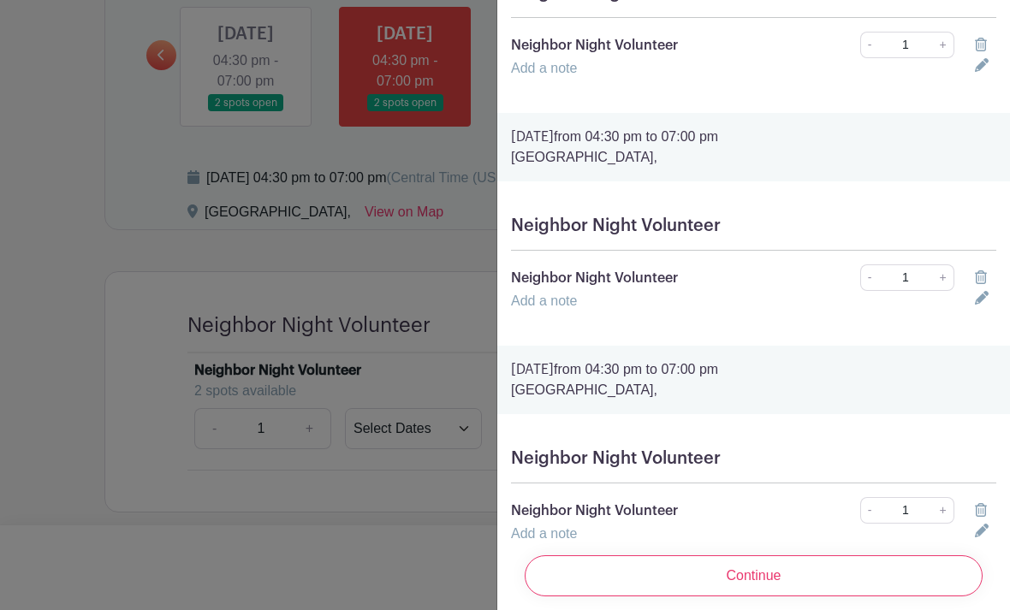
scroll to position [2274, 0]
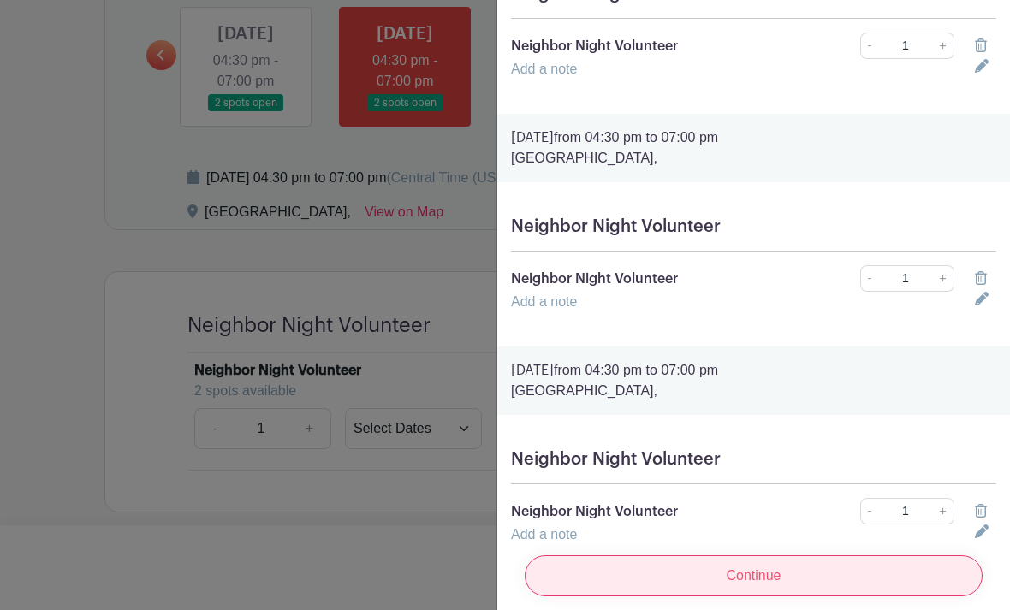
click at [788, 596] on input "Continue" at bounding box center [754, 575] width 458 height 41
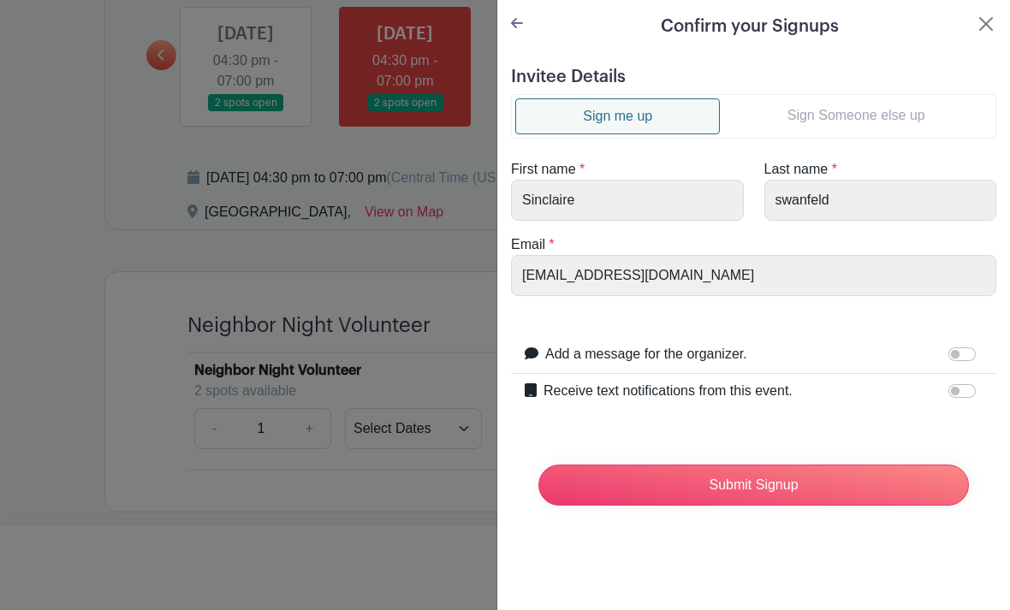
scroll to position [0, 0]
click at [973, 351] on input "Add a message for the organizer." at bounding box center [961, 354] width 27 height 14
checkbox input "true"
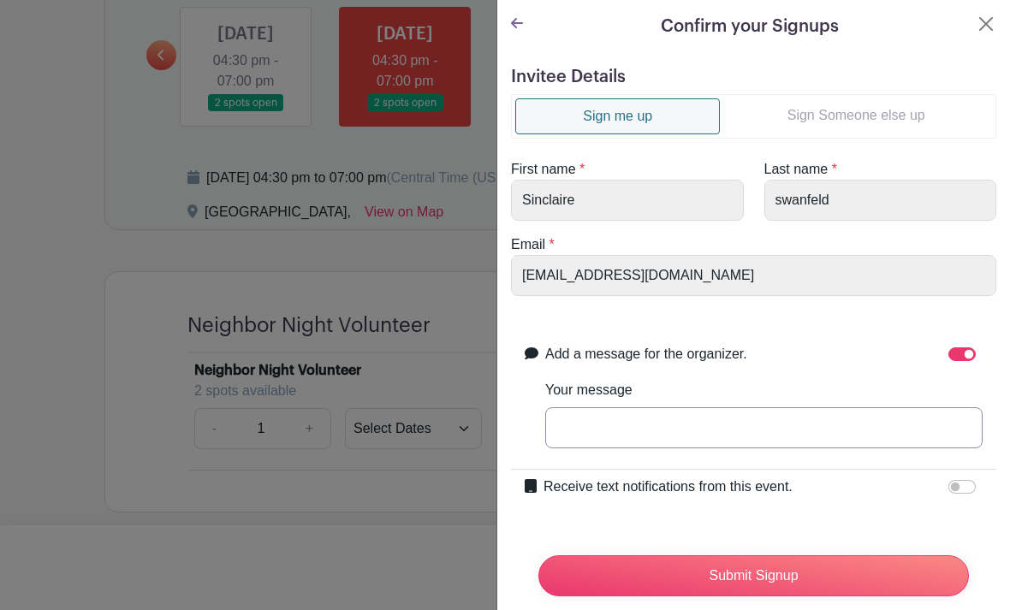
click at [829, 436] on input "Your message" at bounding box center [763, 427] width 437 height 41
type input "4796445327"
click at [961, 489] on input "Receive text notifications from this event." at bounding box center [961, 487] width 27 height 14
click at [969, 493] on input "Receive text notifications from this event." at bounding box center [961, 487] width 27 height 14
checkbox input "false"
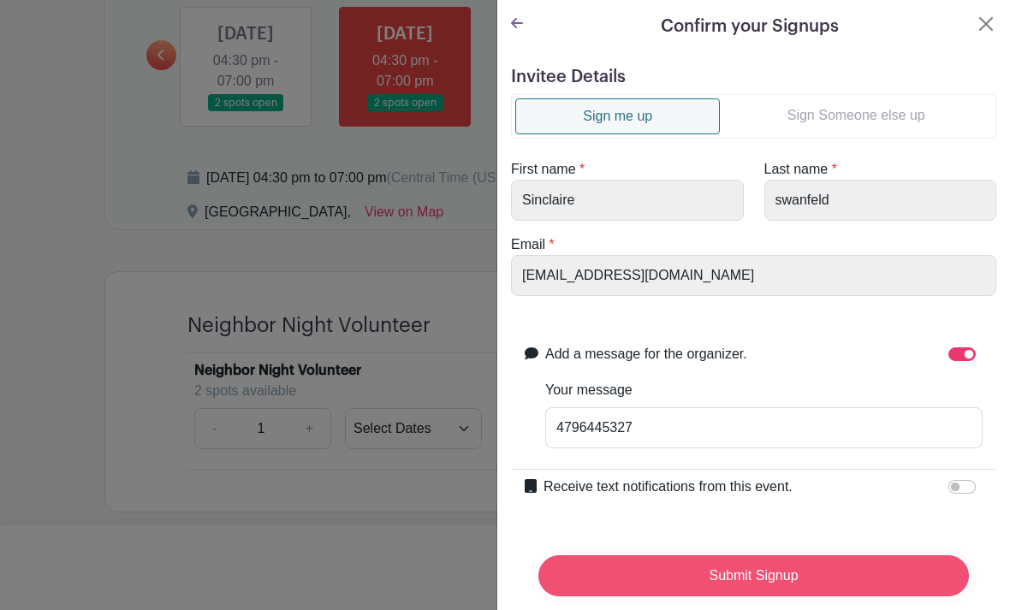
click at [812, 584] on input "Submit Signup" at bounding box center [753, 575] width 430 height 41
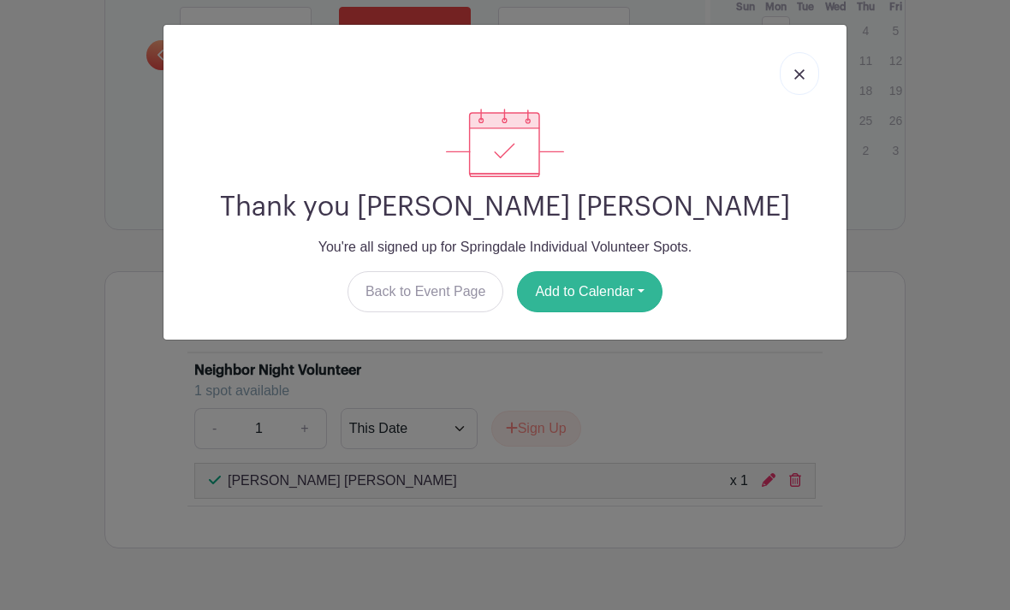
click at [598, 302] on button "Add to Calendar" at bounding box center [589, 291] width 145 height 41
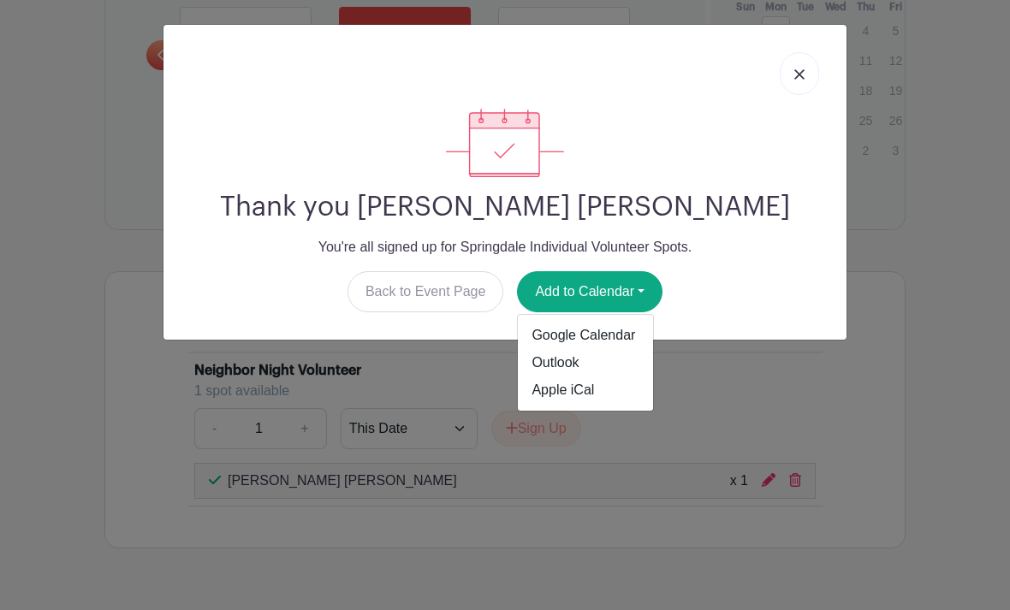
click at [823, 64] on div at bounding box center [504, 74] width 655 height 70
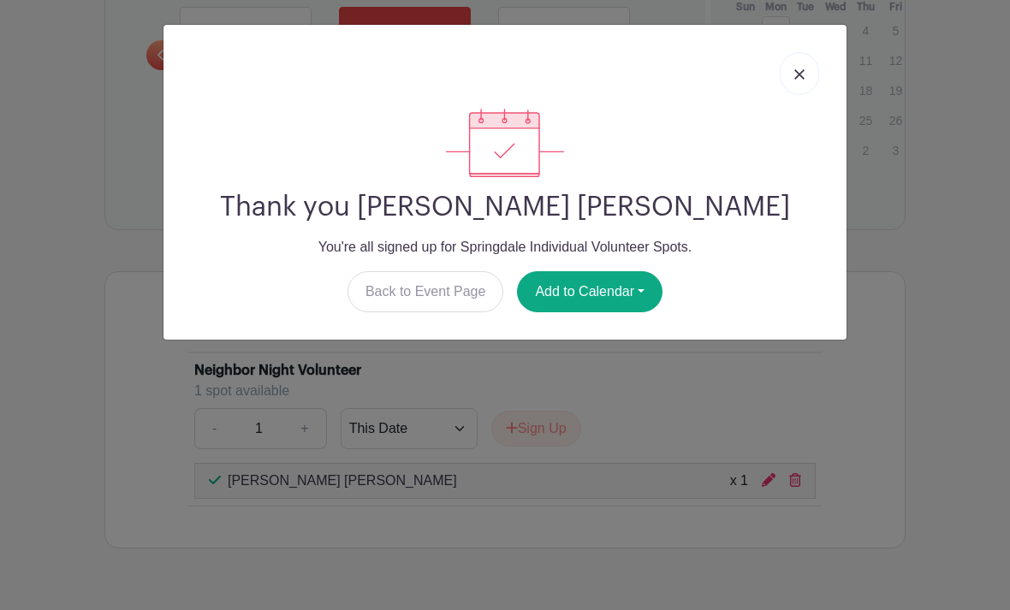
click at [800, 74] on img at bounding box center [799, 74] width 10 height 10
